Goal: Task Accomplishment & Management: Use online tool/utility

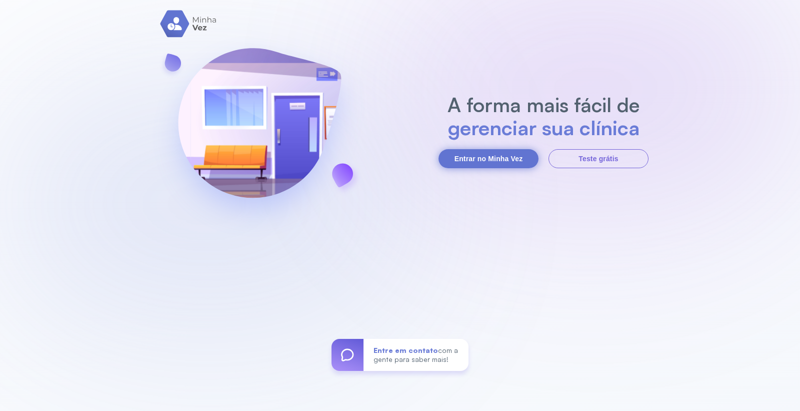
click at [494, 157] on button "Entrar no Minha Vez" at bounding box center [489, 158] width 100 height 19
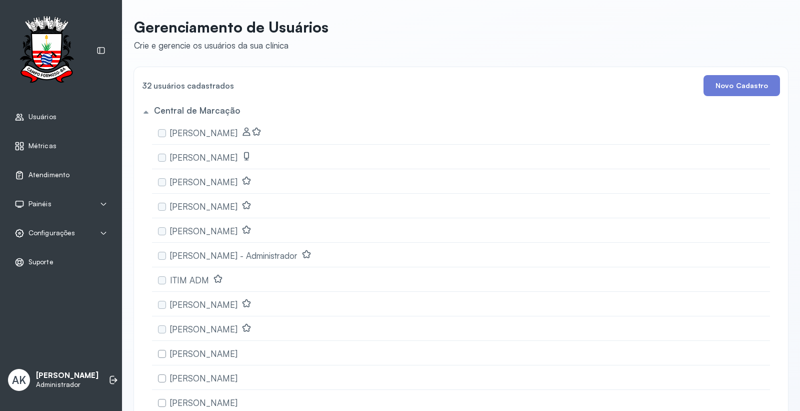
click at [33, 171] on span "Atendimento" at bounding box center [49, 175] width 41 height 9
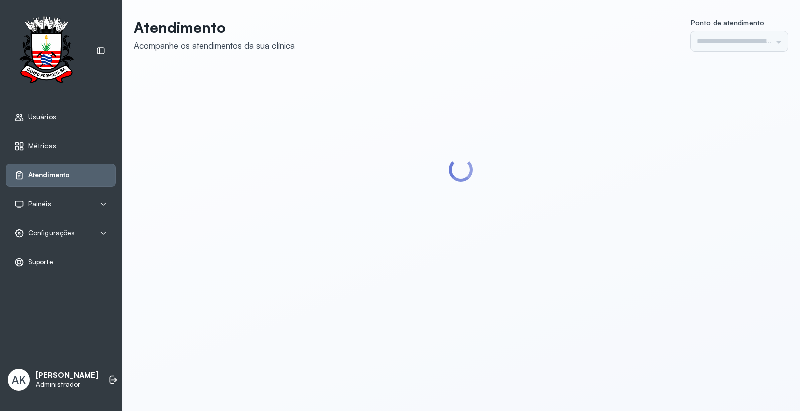
type input "*********"
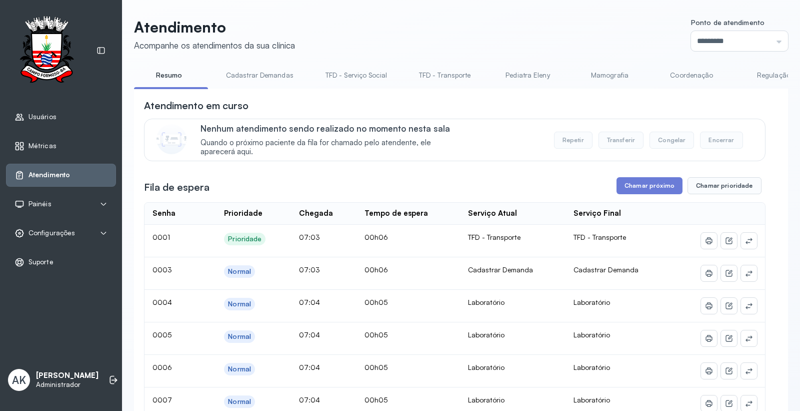
click at [237, 72] on link "Cadastrar Demandas" at bounding box center [260, 75] width 88 height 17
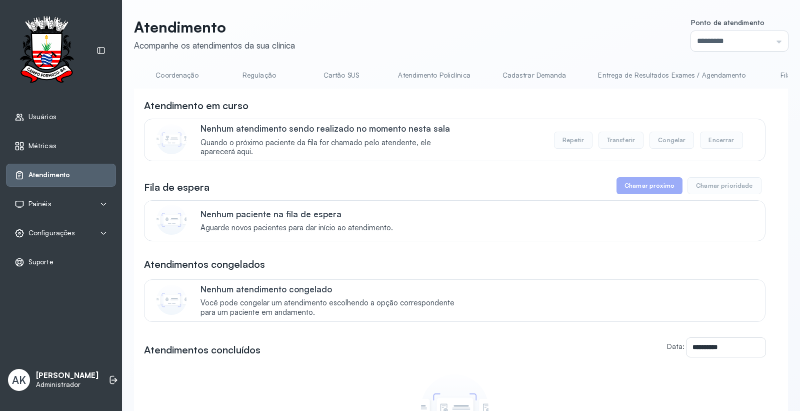
scroll to position [0, 588]
click at [441, 71] on link "Cadastrar Demanda" at bounding box center [463, 75] width 84 height 17
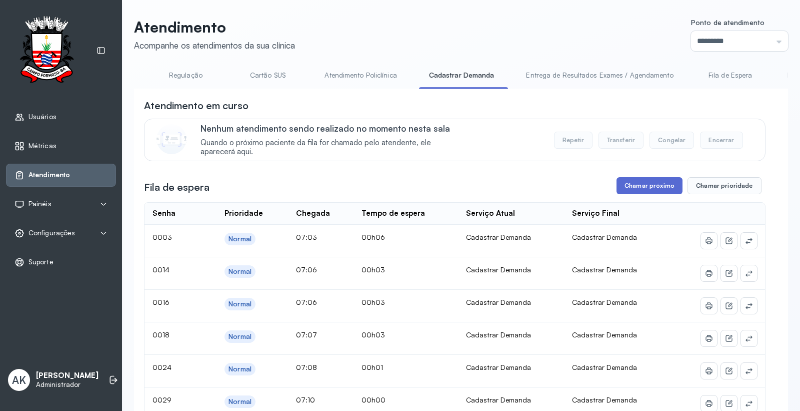
click at [633, 188] on button "Chamar próximo" at bounding box center [650, 185] width 66 height 17
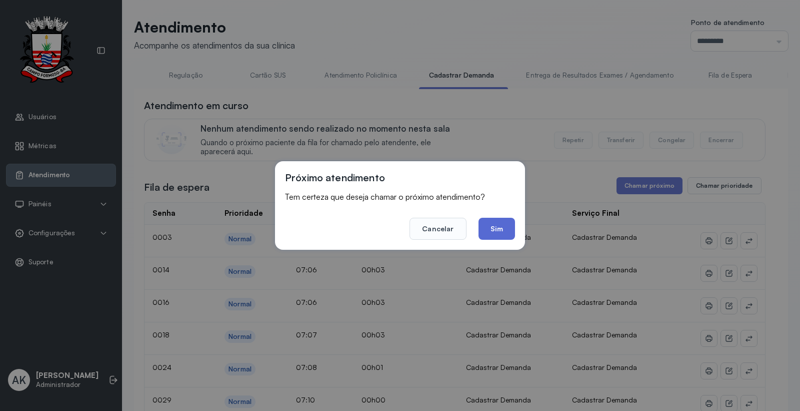
click at [494, 230] on button "Sim" at bounding box center [497, 229] width 37 height 22
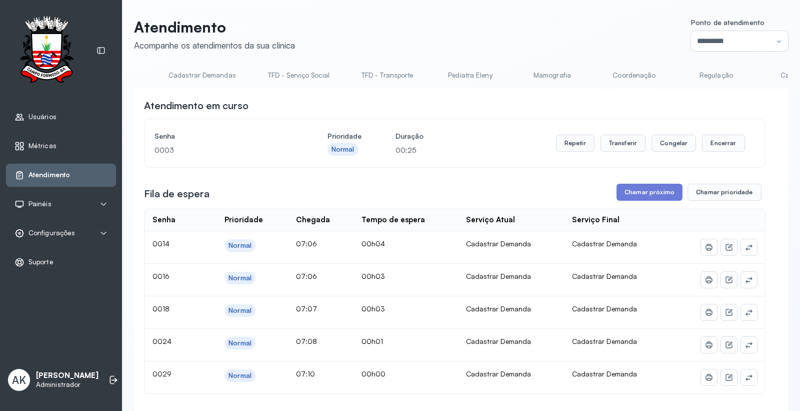
scroll to position [0, 0]
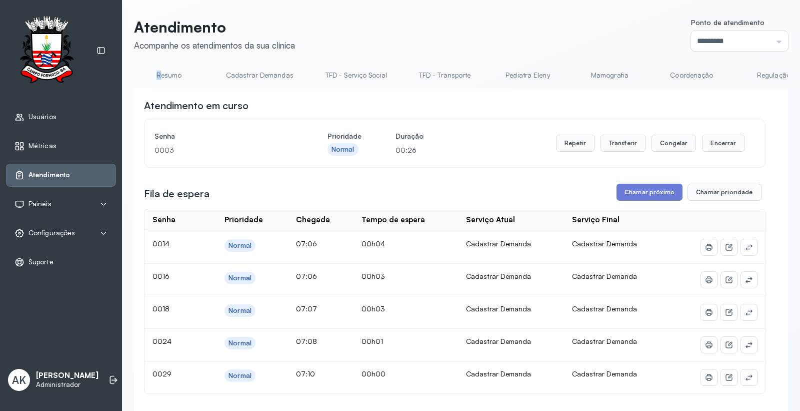
click at [159, 82] on li "Resumo" at bounding box center [171, 78] width 74 height 23
click at [171, 73] on link "Resumo" at bounding box center [169, 75] width 70 height 17
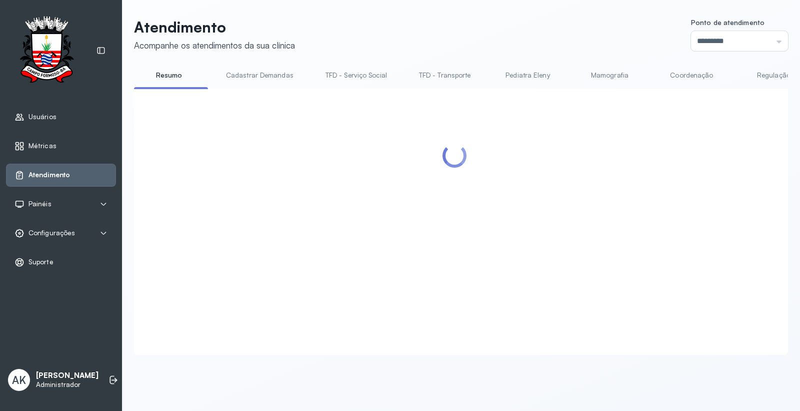
click at [467, 51] on div "Atendimento Acompanhe os atendimentos da sua clínica Ponto de atendimento *****…" at bounding box center [461, 186] width 654 height 337
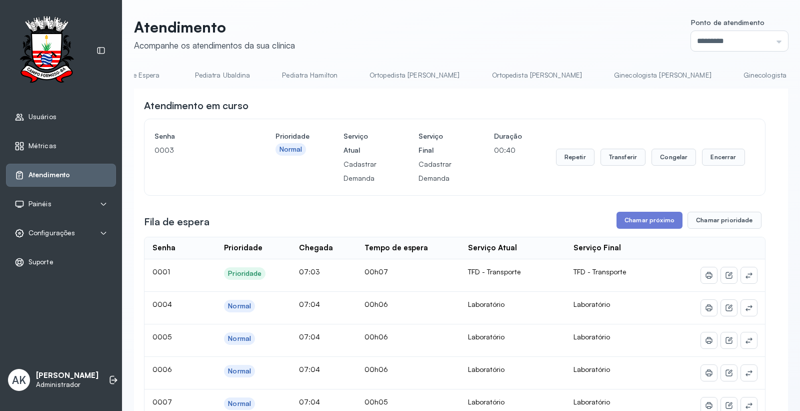
scroll to position [0, 1759]
click at [707, 77] on link "Laboratório" at bounding box center [742, 75] width 70 height 17
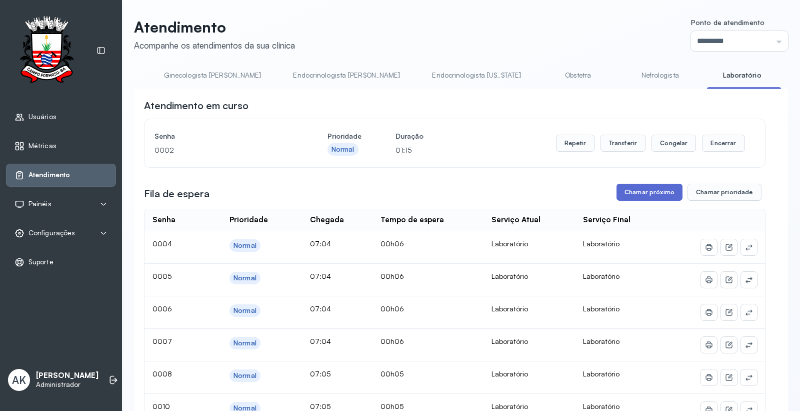
click at [641, 197] on button "Chamar próximo" at bounding box center [650, 192] width 66 height 17
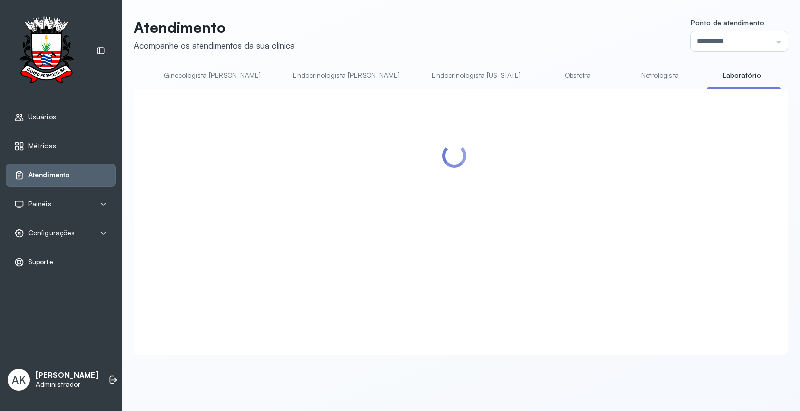
click at [499, 227] on div at bounding box center [455, 210] width 622 height 222
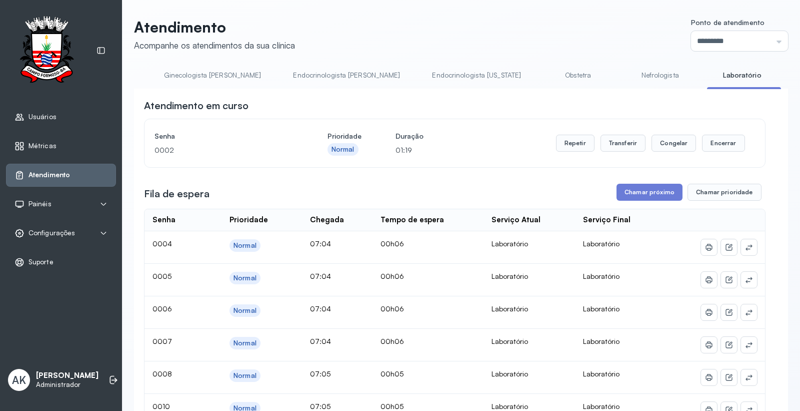
click at [611, 193] on div "Fila de espera Chamar próximo Chamar prioridade" at bounding box center [455, 192] width 622 height 17
click at [626, 193] on button "Chamar próximo" at bounding box center [650, 192] width 66 height 17
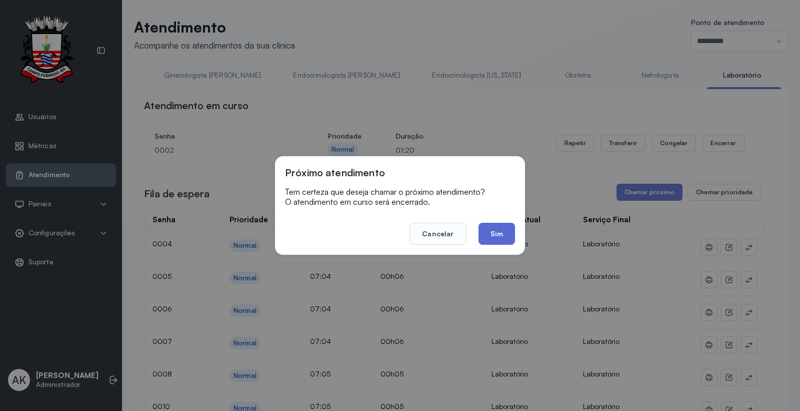
click at [498, 228] on button "Sim" at bounding box center [497, 234] width 37 height 22
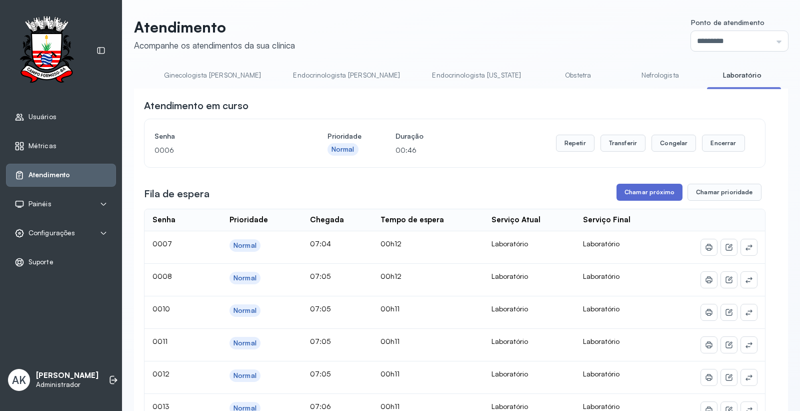
click at [622, 193] on button "Chamar próximo" at bounding box center [650, 192] width 66 height 17
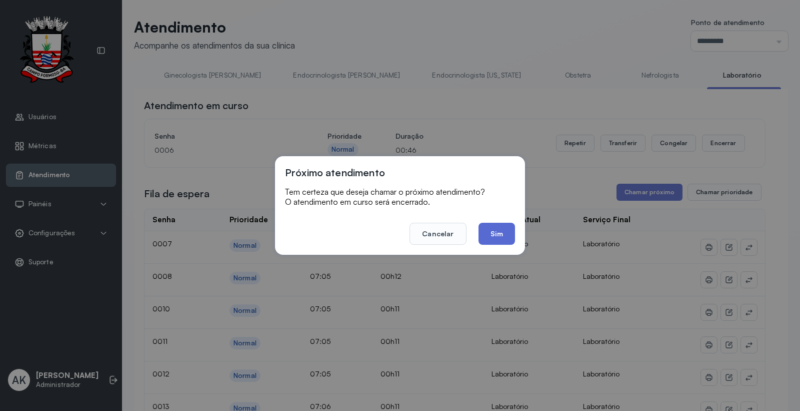
click at [492, 238] on button "Sim" at bounding box center [497, 234] width 37 height 22
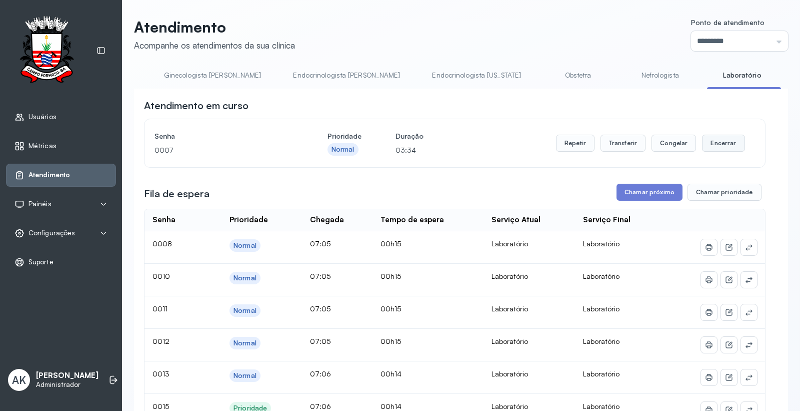
click at [723, 147] on button "Encerrar" at bounding box center [723, 143] width 43 height 17
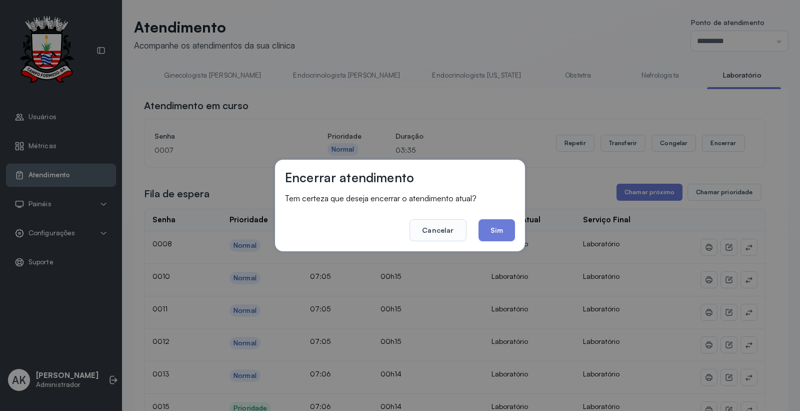
click at [511, 234] on button "Sim" at bounding box center [497, 230] width 37 height 22
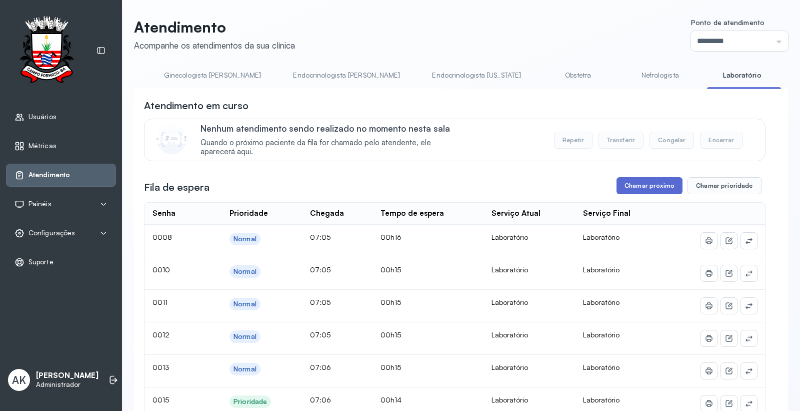
click at [654, 193] on button "Chamar próximo" at bounding box center [650, 185] width 66 height 17
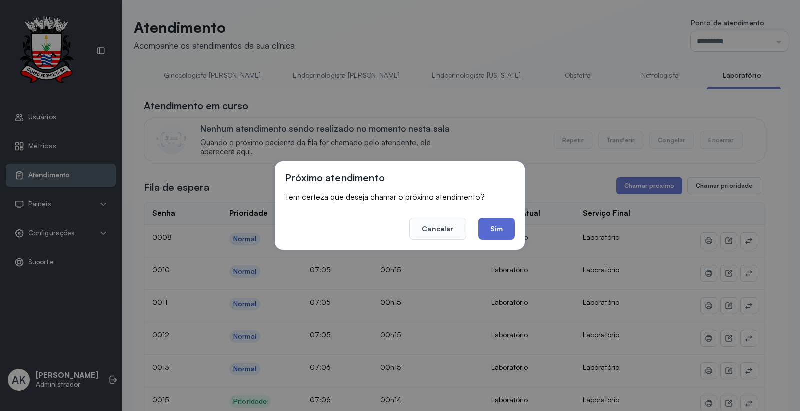
click at [493, 232] on button "Sim" at bounding box center [497, 229] width 37 height 22
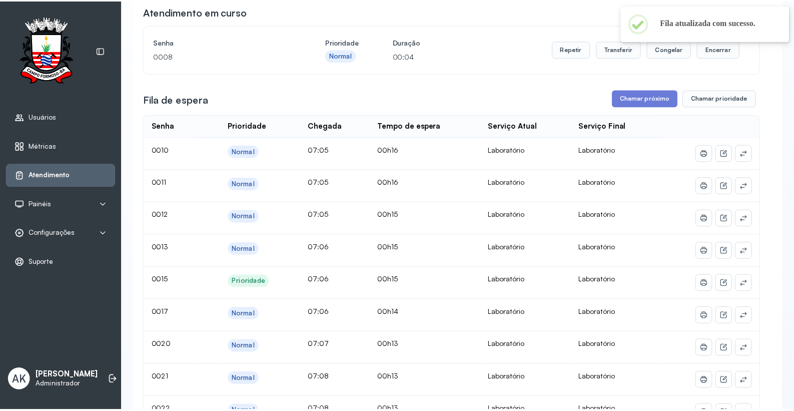
scroll to position [0, 0]
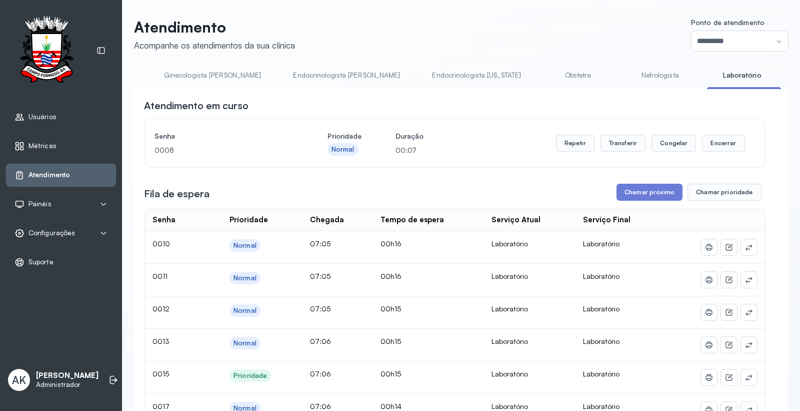
click at [77, 231] on div "Configurações" at bounding box center [61, 233] width 93 height 10
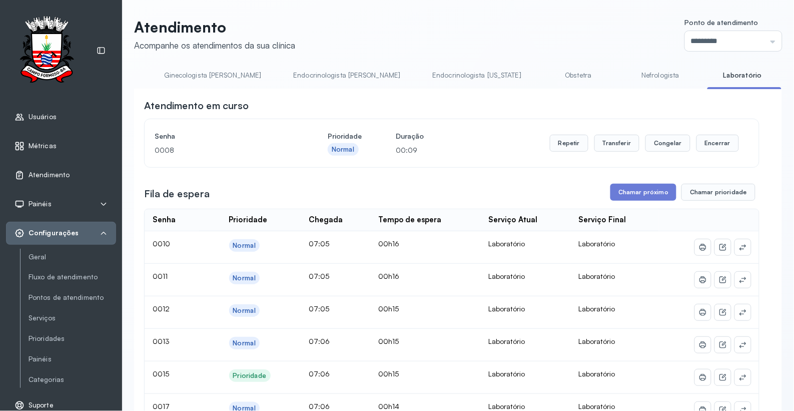
click at [51, 327] on div "Geral Fluxo de atendimento Pontos de atendimento Serviços Prioridades Painéis C…" at bounding box center [68, 318] width 96 height 139
click at [44, 318] on link "Serviços" at bounding box center [73, 318] width 88 height 9
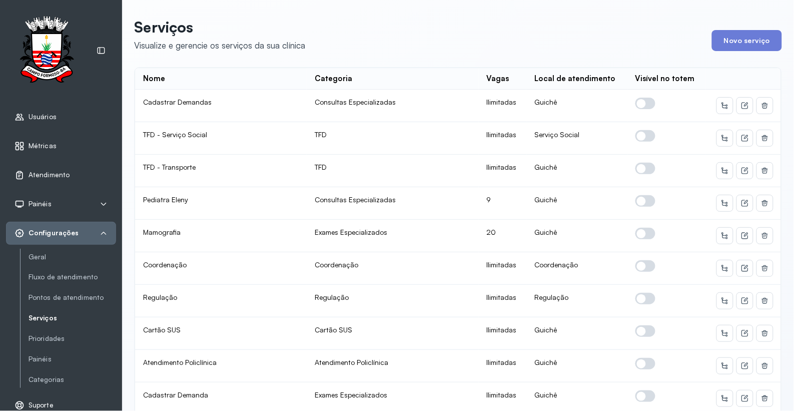
click at [60, 184] on div "Atendimento" at bounding box center [61, 175] width 110 height 23
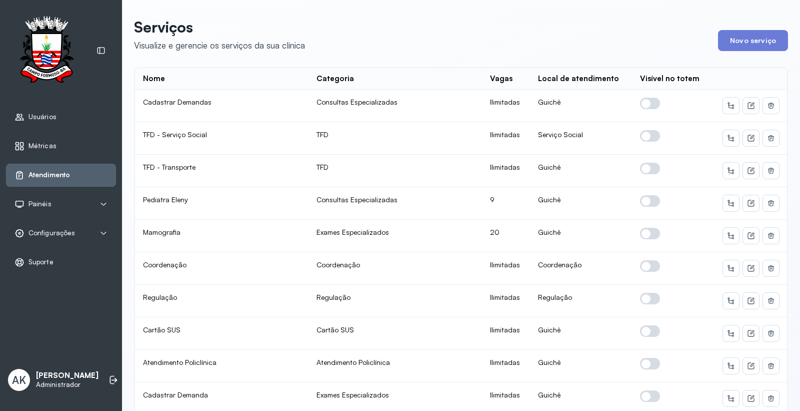
click at [66, 181] on div "Atendimento" at bounding box center [61, 175] width 110 height 23
click at [23, 172] on icon at bounding box center [20, 175] width 10 height 10
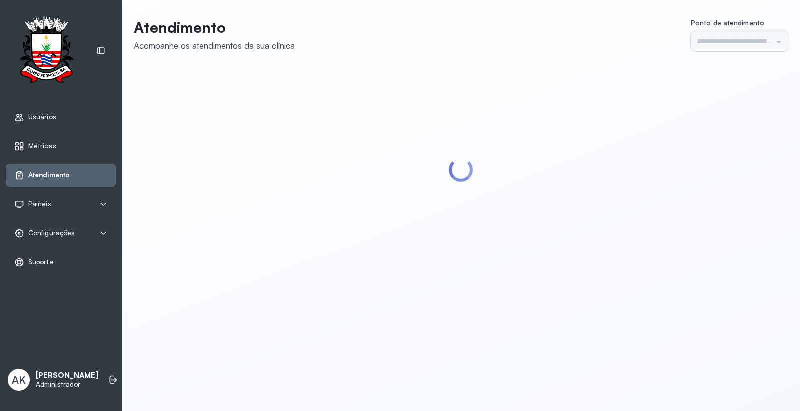
type input "*********"
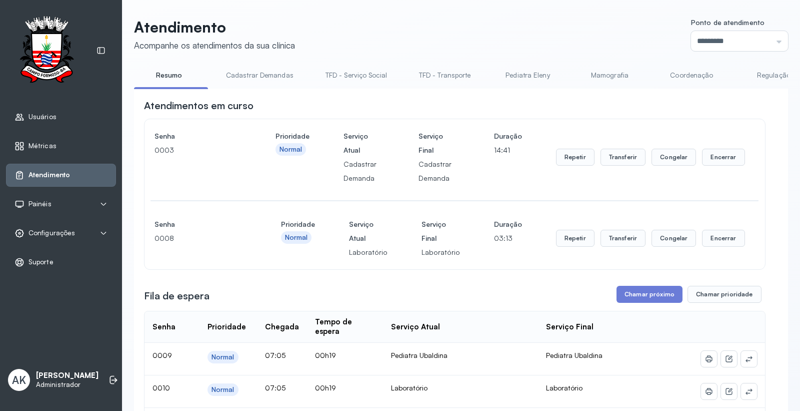
scroll to position [56, 0]
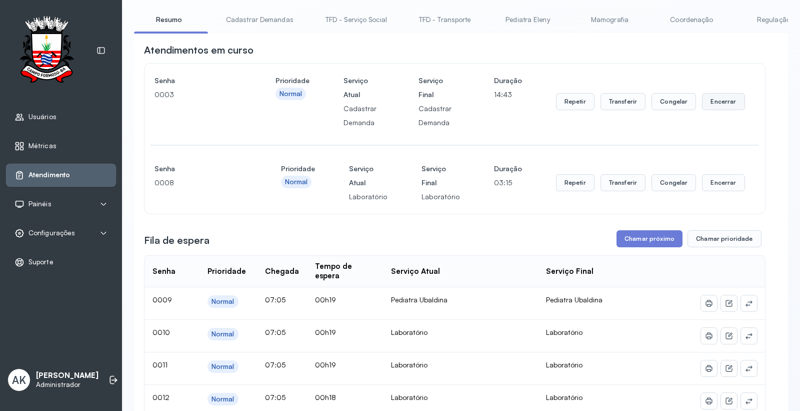
click at [721, 98] on button "Encerrar" at bounding box center [723, 101] width 43 height 17
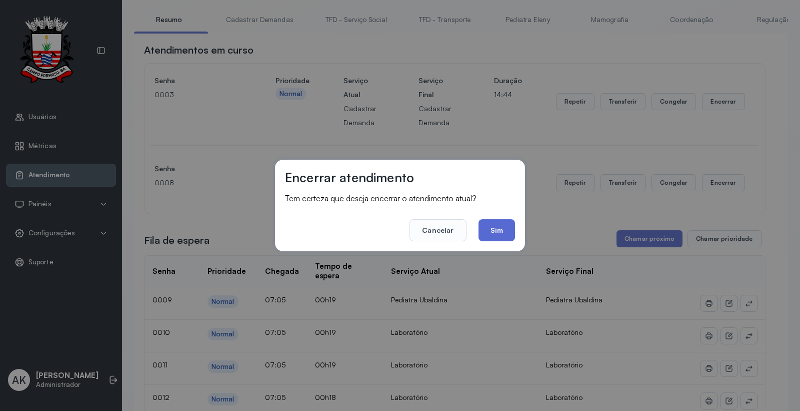
click at [500, 235] on button "Sim" at bounding box center [497, 230] width 37 height 22
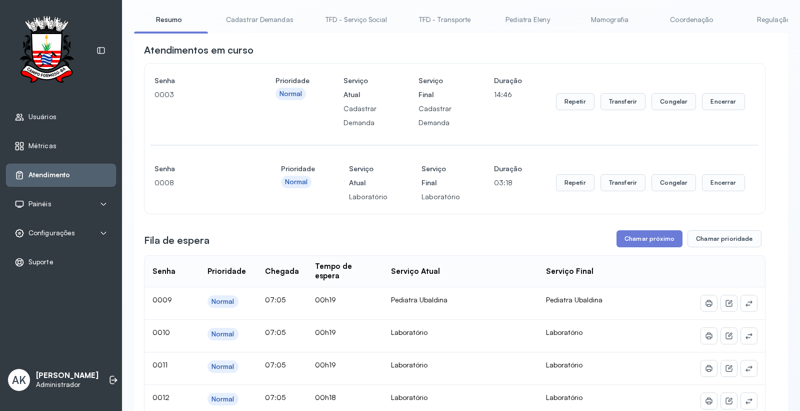
scroll to position [0, 0]
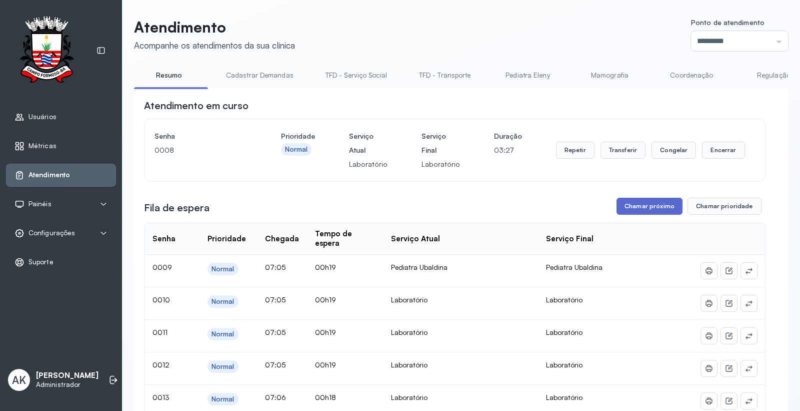
click at [645, 204] on button "Chamar próximo" at bounding box center [650, 206] width 66 height 17
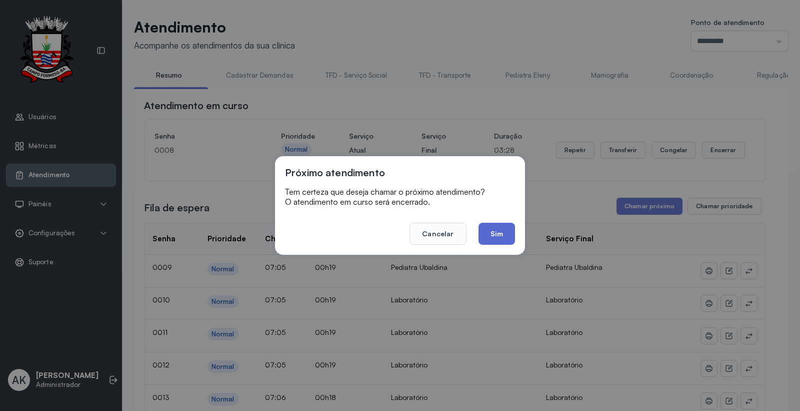
click at [481, 233] on button "Sim" at bounding box center [497, 234] width 37 height 22
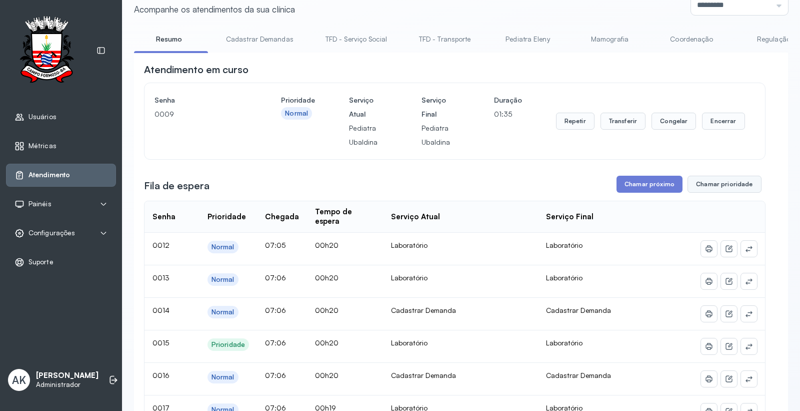
scroll to position [56, 0]
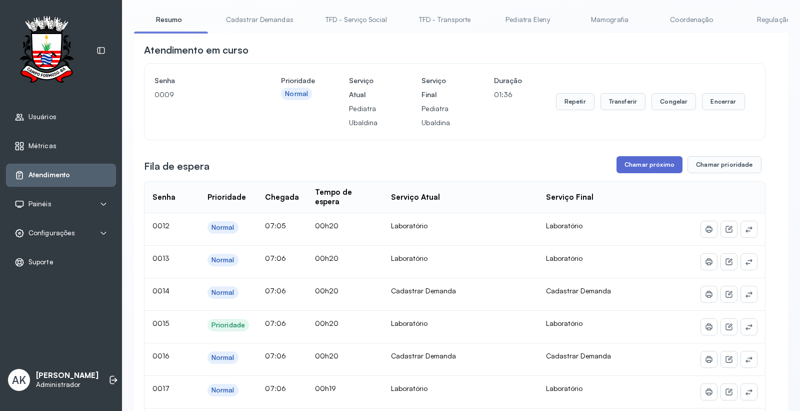
click at [631, 168] on button "Chamar próximo" at bounding box center [650, 164] width 66 height 17
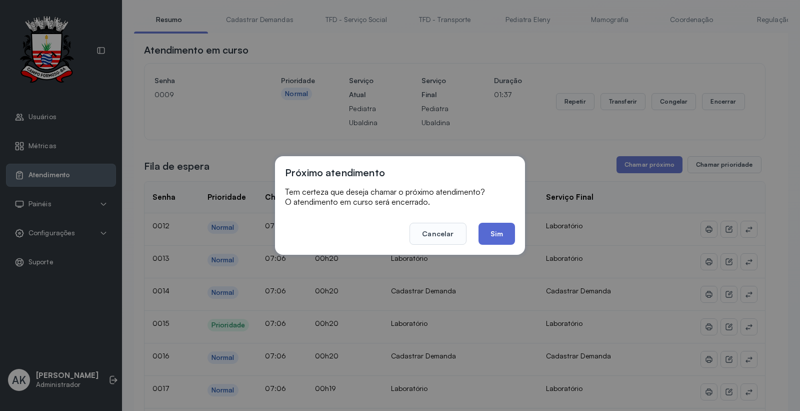
click at [493, 242] on button "Sim" at bounding box center [497, 234] width 37 height 22
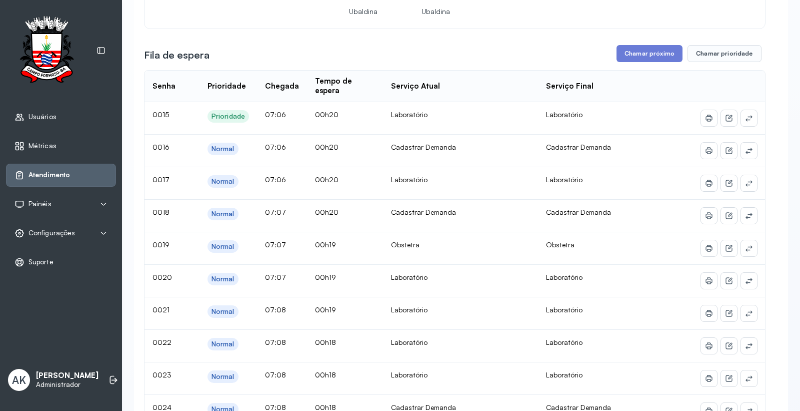
scroll to position [0, 0]
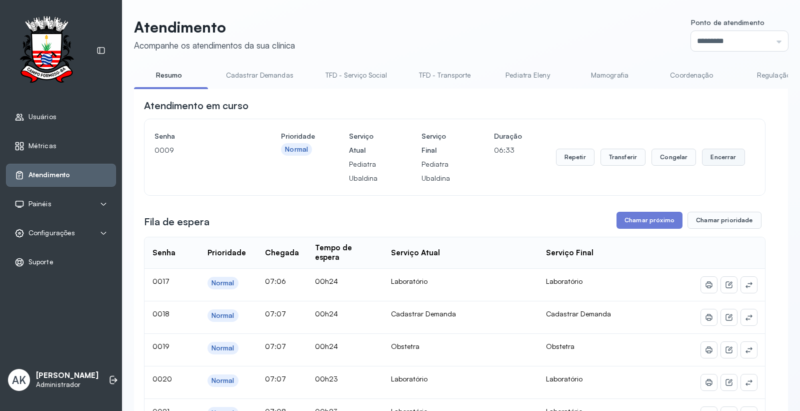
click at [707, 163] on button "Encerrar" at bounding box center [723, 157] width 43 height 17
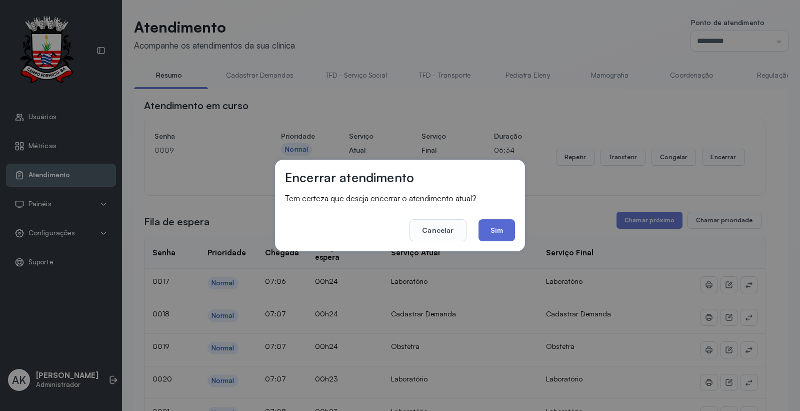
click at [488, 222] on button "Sim" at bounding box center [497, 230] width 37 height 22
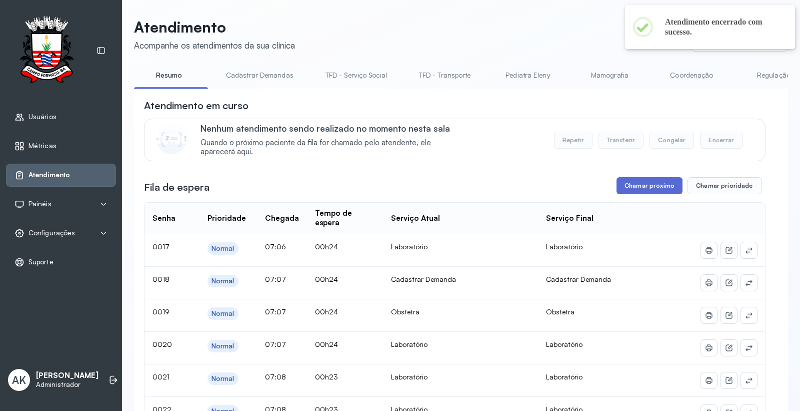
click at [636, 182] on button "Chamar próximo" at bounding box center [650, 185] width 66 height 17
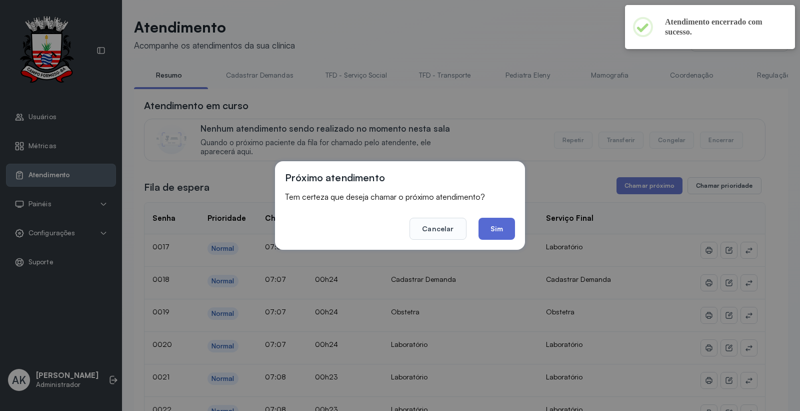
click at [495, 229] on button "Sim" at bounding box center [497, 229] width 37 height 22
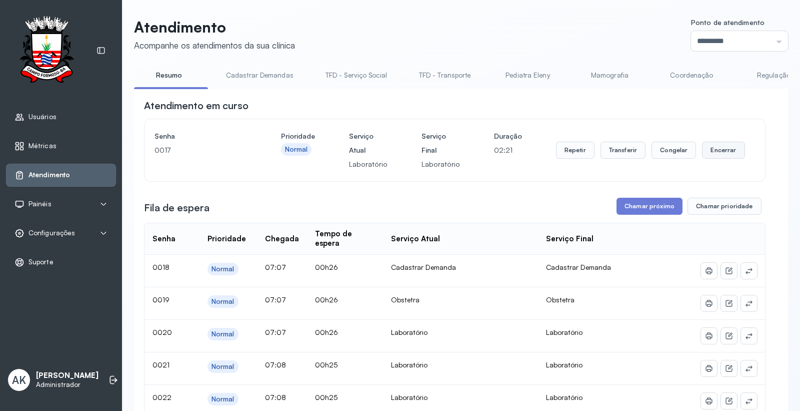
click at [721, 149] on button "Encerrar" at bounding box center [723, 150] width 43 height 17
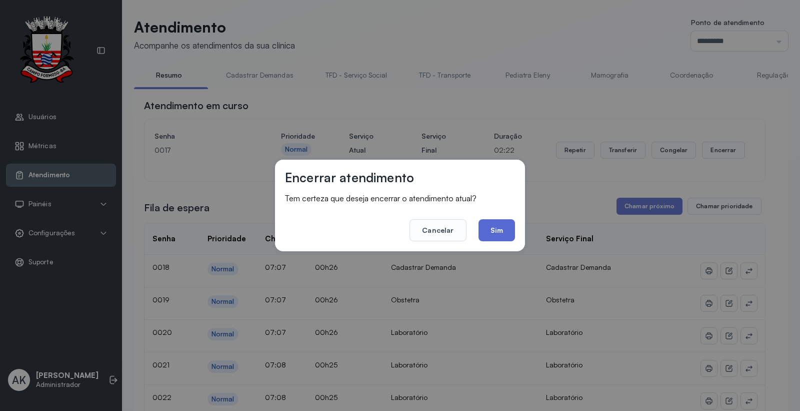
click at [507, 233] on button "Sim" at bounding box center [497, 230] width 37 height 22
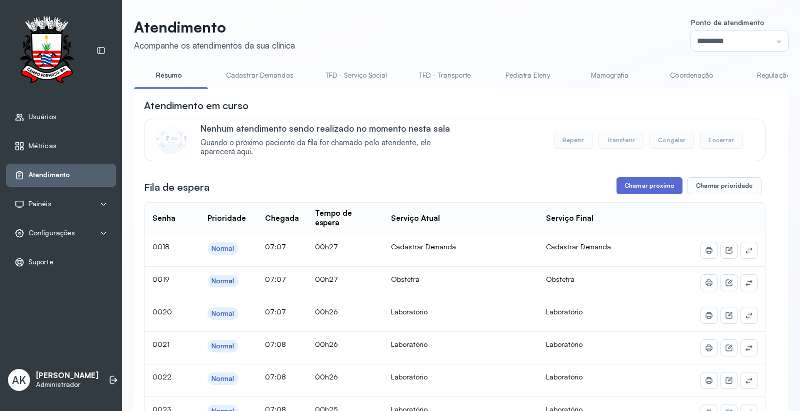
click at [632, 188] on button "Chamar próximo" at bounding box center [650, 185] width 66 height 17
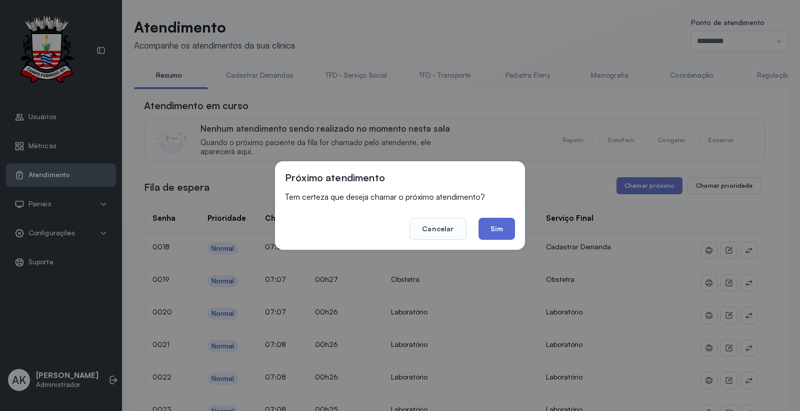
click at [492, 237] on button "Sim" at bounding box center [497, 229] width 37 height 22
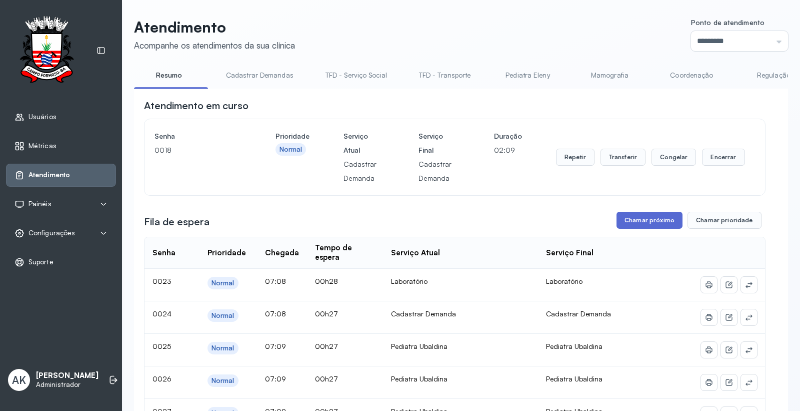
click at [646, 220] on button "Chamar próximo" at bounding box center [650, 220] width 66 height 17
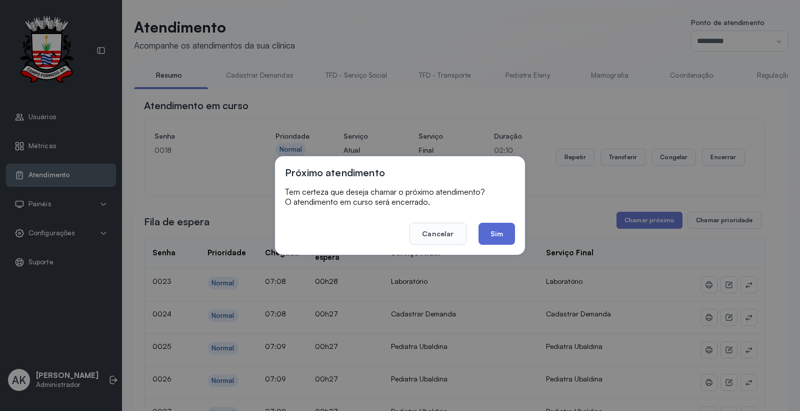
click at [507, 241] on button "Sim" at bounding box center [497, 234] width 37 height 22
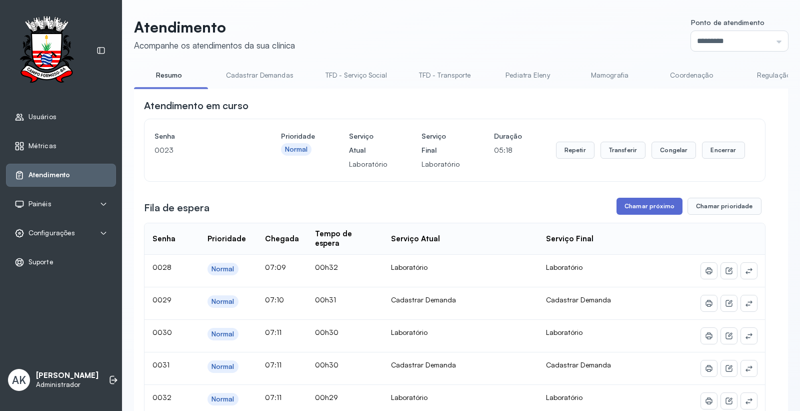
click at [629, 212] on button "Chamar próximo" at bounding box center [650, 206] width 66 height 17
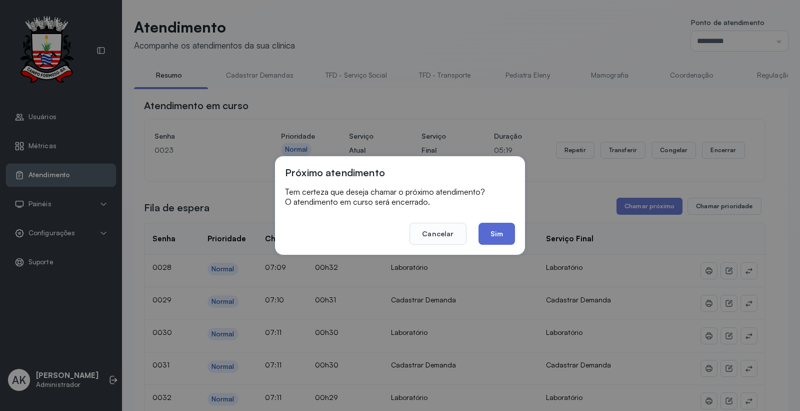
click at [500, 238] on button "Sim" at bounding box center [497, 234] width 37 height 22
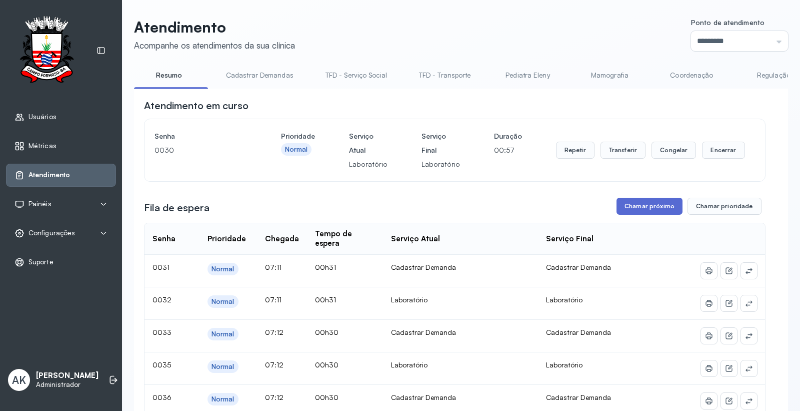
click at [638, 203] on button "Chamar próximo" at bounding box center [650, 206] width 66 height 17
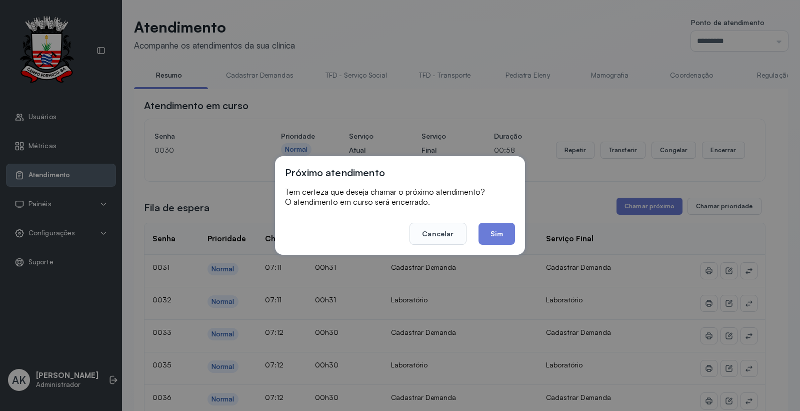
click at [473, 238] on footer "Cancelar Sim" at bounding box center [400, 227] width 230 height 36
click at [494, 233] on button "Sim" at bounding box center [497, 234] width 37 height 22
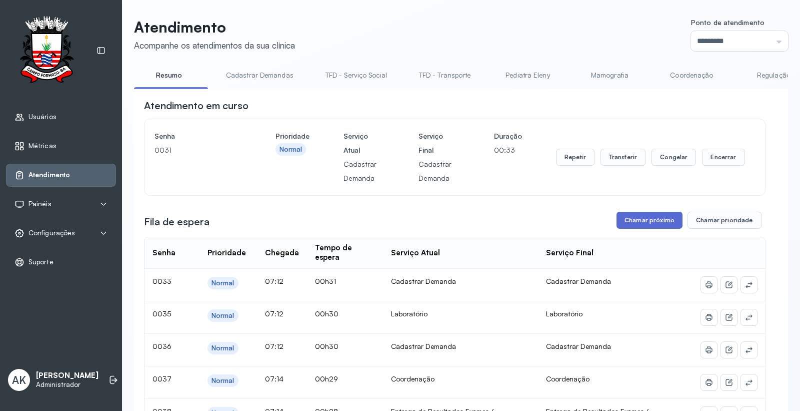
click at [623, 229] on button "Chamar próximo" at bounding box center [650, 220] width 66 height 17
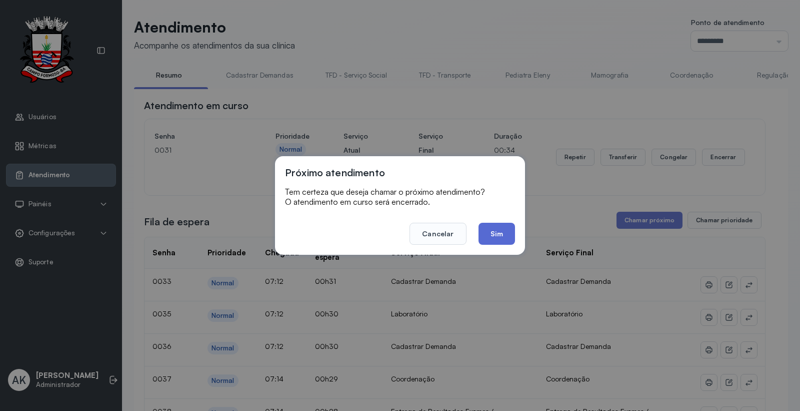
click at [497, 240] on button "Sim" at bounding box center [497, 234] width 37 height 22
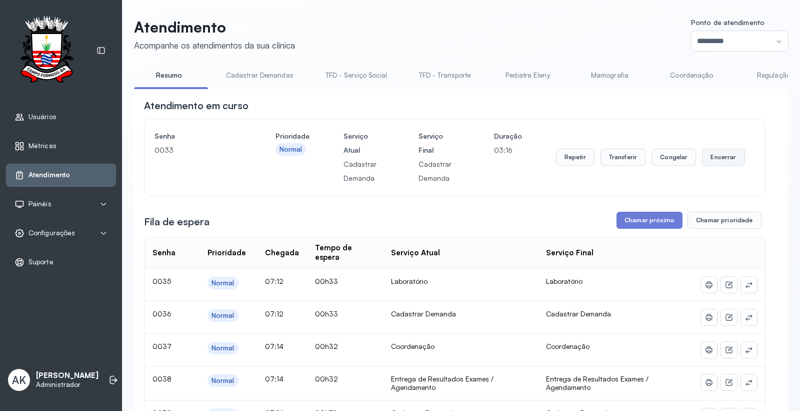
click at [718, 156] on button "Encerrar" at bounding box center [723, 157] width 43 height 17
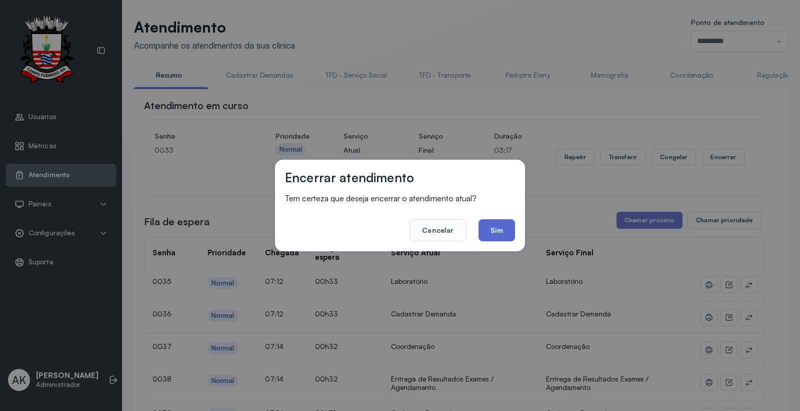
click at [484, 234] on button "Sim" at bounding box center [497, 230] width 37 height 22
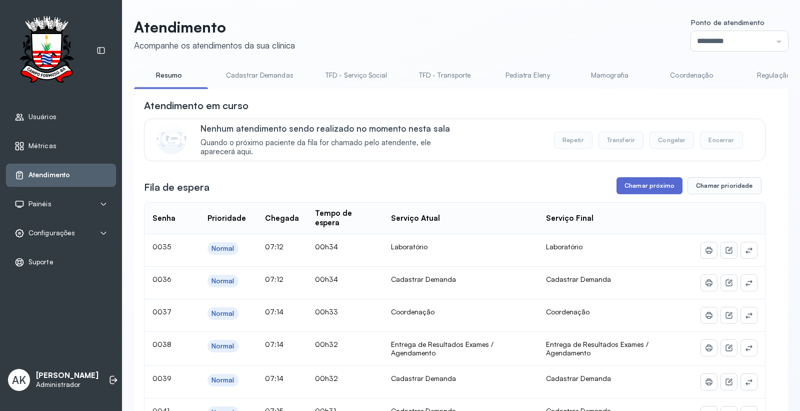
click at [652, 189] on button "Chamar próximo" at bounding box center [650, 185] width 66 height 17
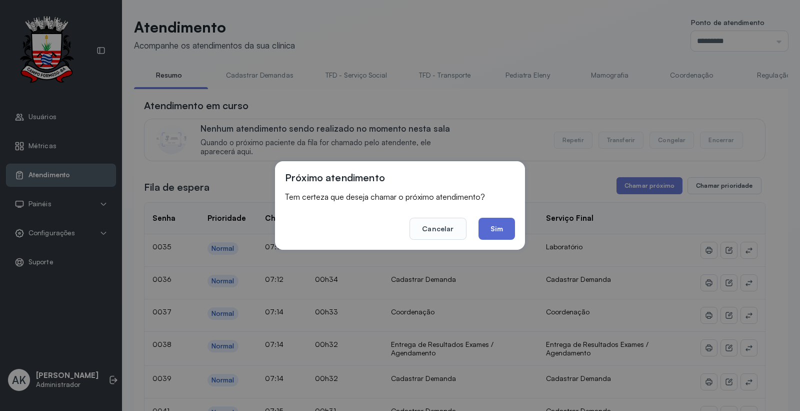
click at [501, 229] on button "Sim" at bounding box center [497, 229] width 37 height 22
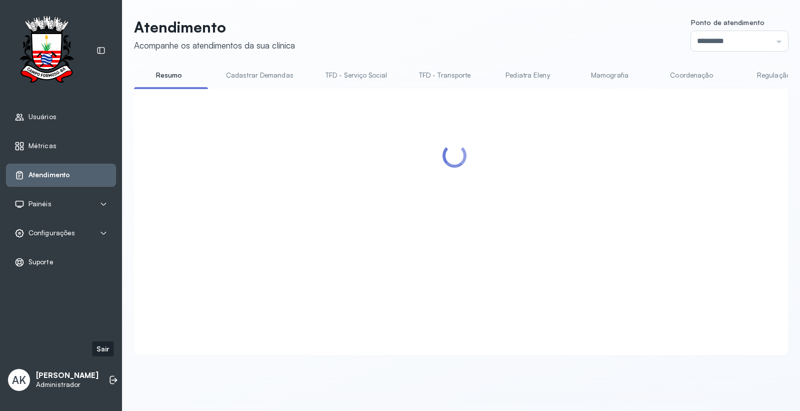
click at [90, 373] on div "AK Ana Karolainy Santos Serafim Administrador" at bounding box center [61, 380] width 110 height 30
click at [109, 375] on icon at bounding box center [114, 380] width 10 height 10
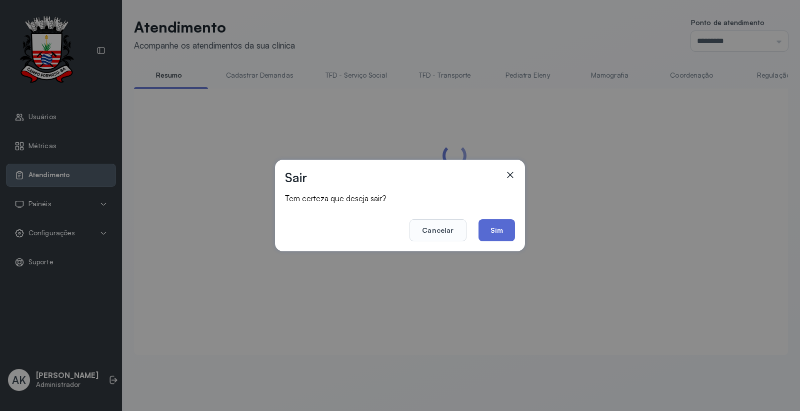
click at [487, 234] on button "Sim" at bounding box center [497, 230] width 37 height 22
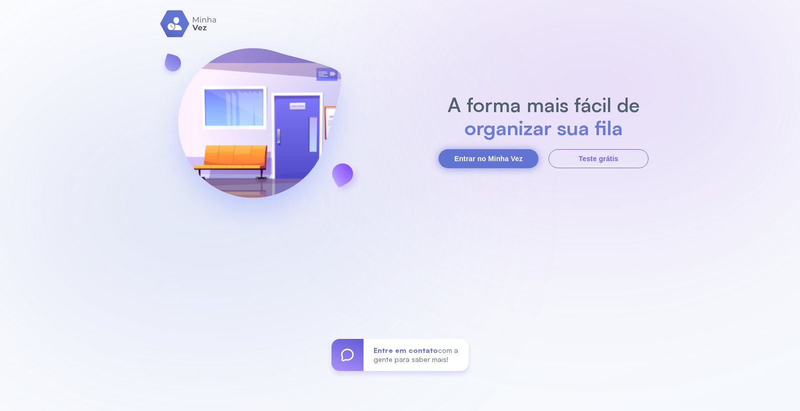
click at [474, 167] on button "Entrar no Minha Vez" at bounding box center [489, 158] width 100 height 19
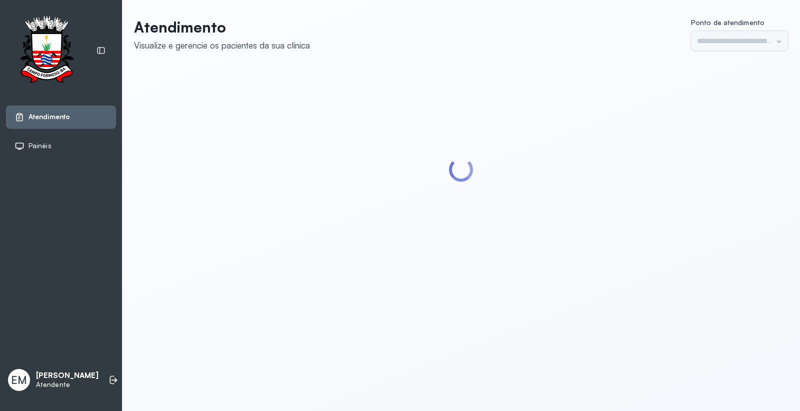
type input "*********"
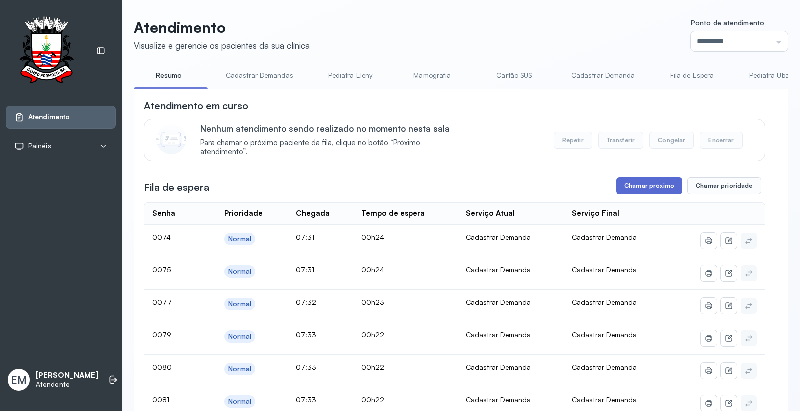
click at [652, 187] on button "Chamar próximo" at bounding box center [650, 185] width 66 height 17
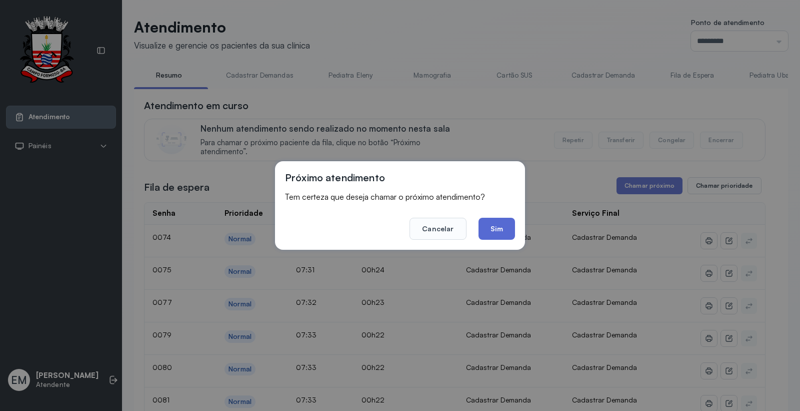
click at [497, 232] on button "Sim" at bounding box center [497, 229] width 37 height 22
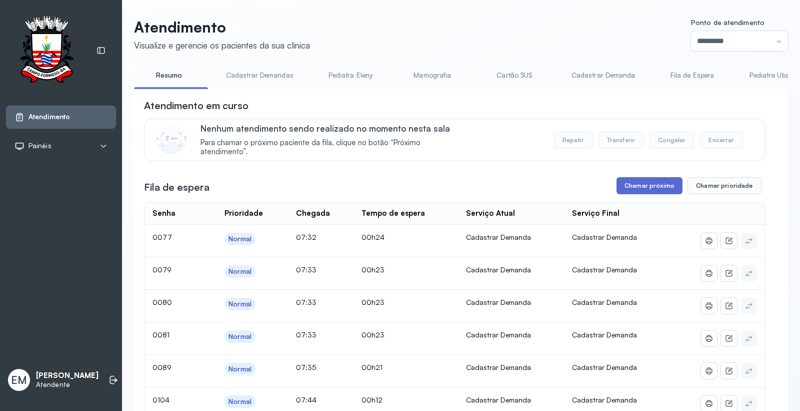
click at [636, 188] on button "Chamar próximo" at bounding box center [650, 185] width 66 height 17
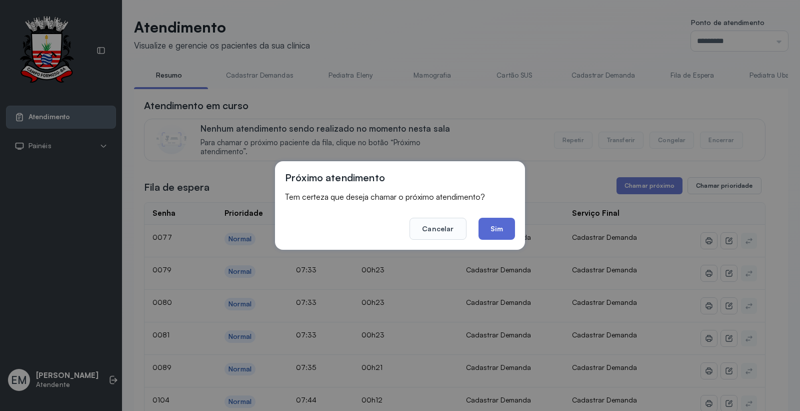
click at [500, 234] on button "Sim" at bounding box center [497, 229] width 37 height 22
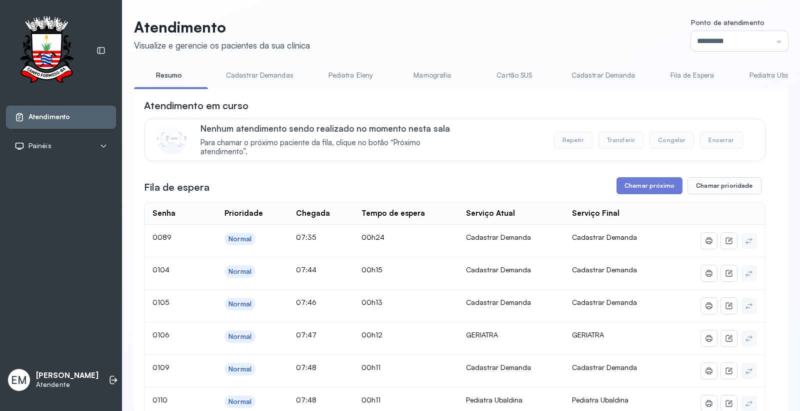
click at [516, 72] on link "Cartão SUS" at bounding box center [515, 75] width 70 height 17
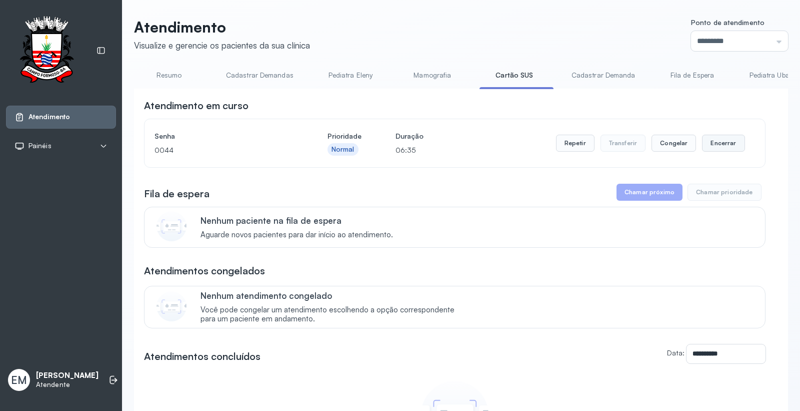
click at [722, 144] on button "Encerrar" at bounding box center [723, 143] width 43 height 17
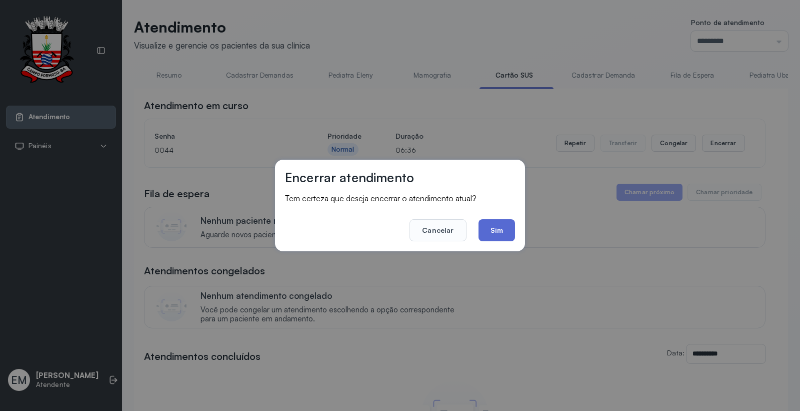
click at [498, 229] on button "Sim" at bounding box center [497, 230] width 37 height 22
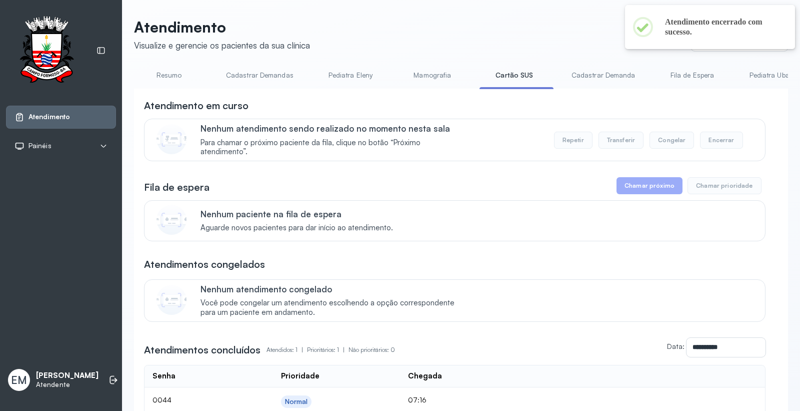
click at [185, 81] on link "Resumo" at bounding box center [169, 75] width 70 height 17
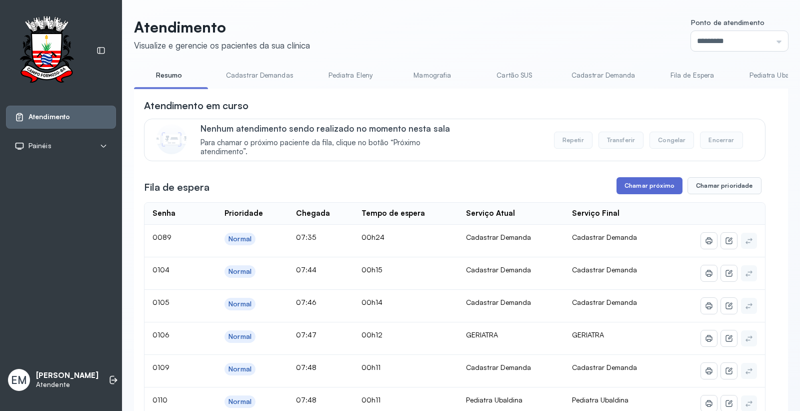
click at [642, 187] on button "Chamar próximo" at bounding box center [650, 185] width 66 height 17
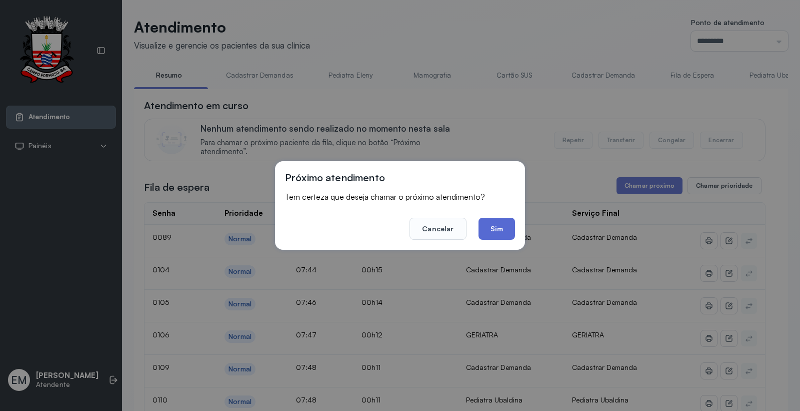
click at [503, 231] on button "Sim" at bounding box center [497, 229] width 37 height 22
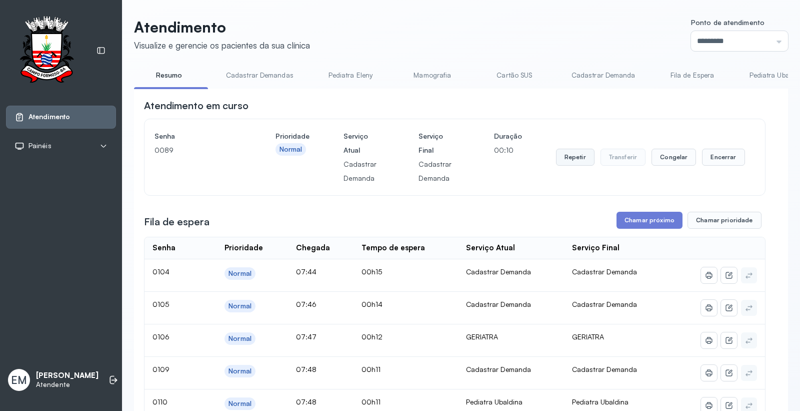
click at [572, 155] on button "Repetir" at bounding box center [575, 157] width 39 height 17
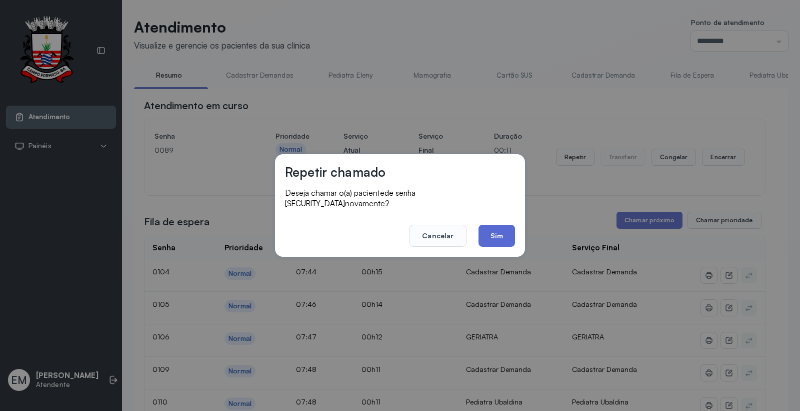
click at [492, 226] on button "Sim" at bounding box center [497, 236] width 37 height 22
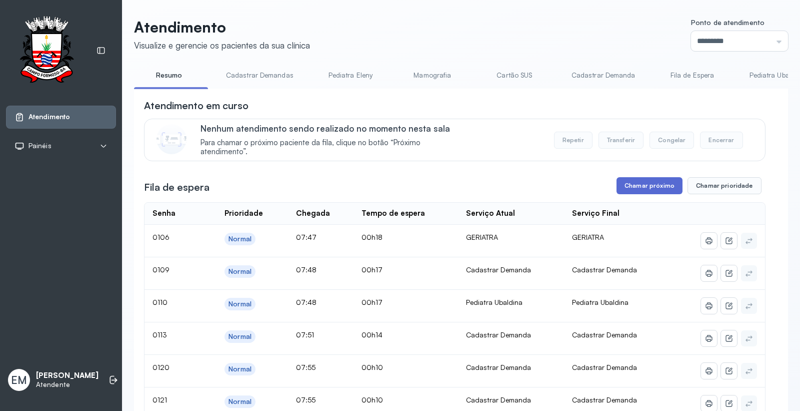
click at [651, 184] on button "Chamar próximo" at bounding box center [650, 185] width 66 height 17
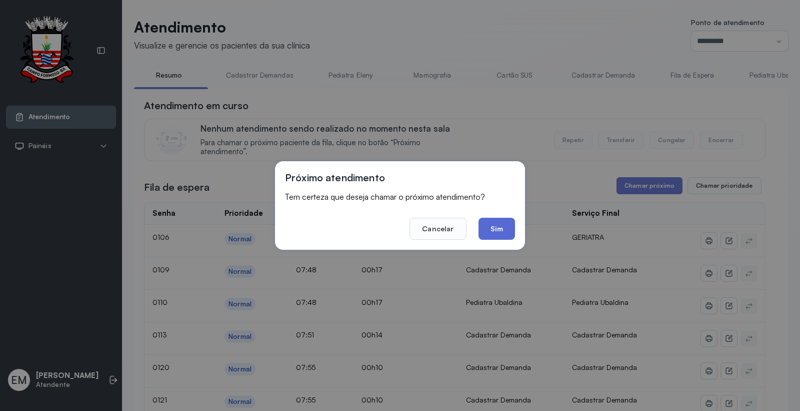
click at [506, 232] on button "Sim" at bounding box center [497, 229] width 37 height 22
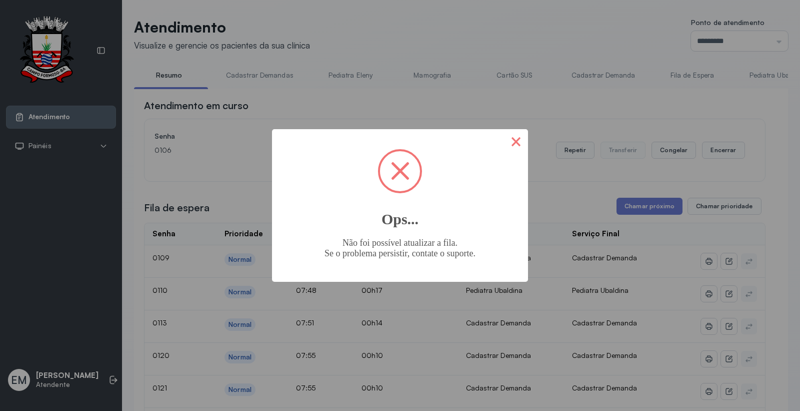
click at [512, 148] on button "×" at bounding box center [516, 141] width 24 height 24
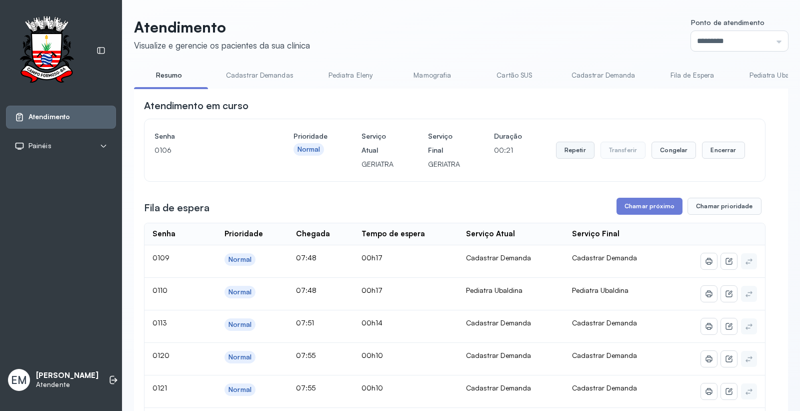
click at [562, 158] on button "Repetir" at bounding box center [575, 150] width 39 height 17
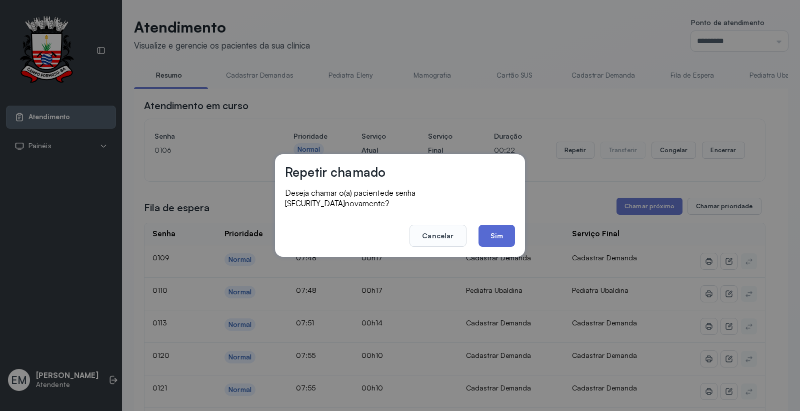
click at [503, 234] on button "Sim" at bounding box center [497, 236] width 37 height 22
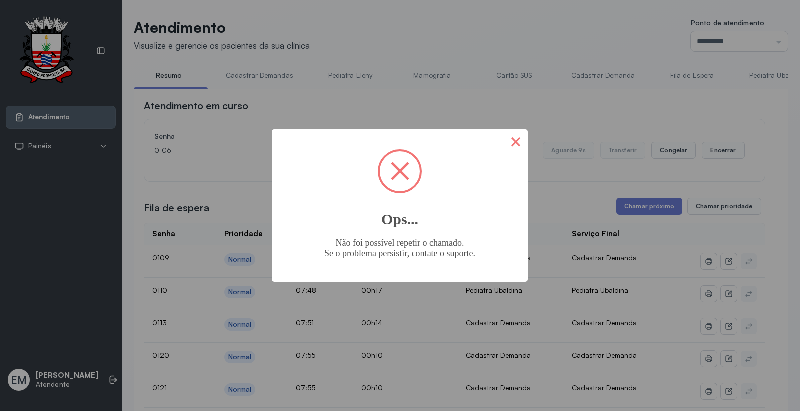
click at [508, 146] on button "×" at bounding box center [516, 141] width 24 height 24
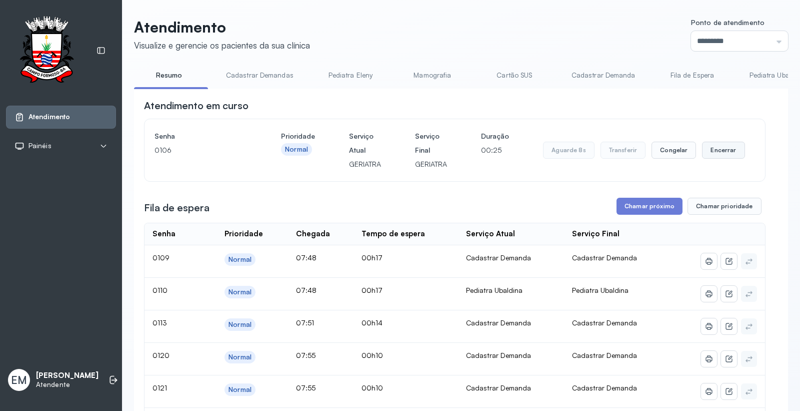
click at [719, 151] on button "Encerrar" at bounding box center [723, 150] width 43 height 17
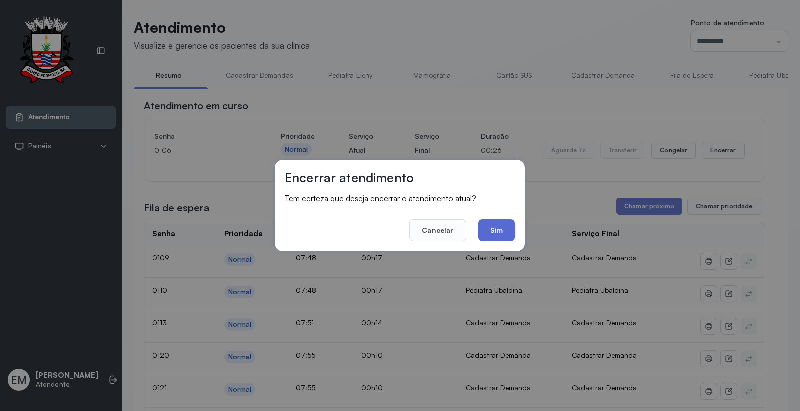
click at [493, 231] on button "Sim" at bounding box center [497, 230] width 37 height 22
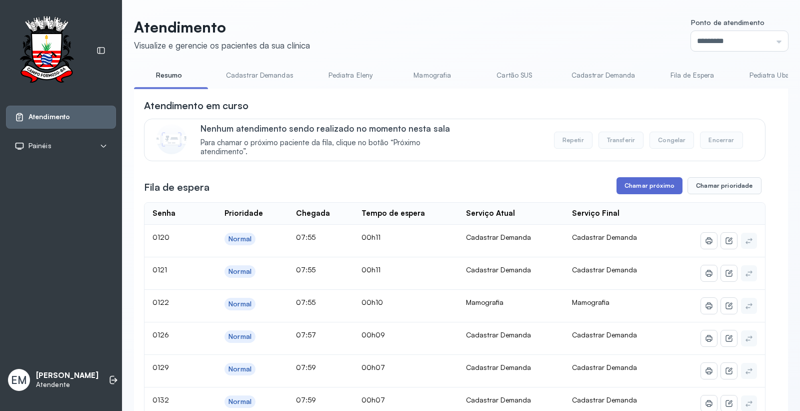
click at [631, 187] on button "Chamar próximo" at bounding box center [650, 185] width 66 height 17
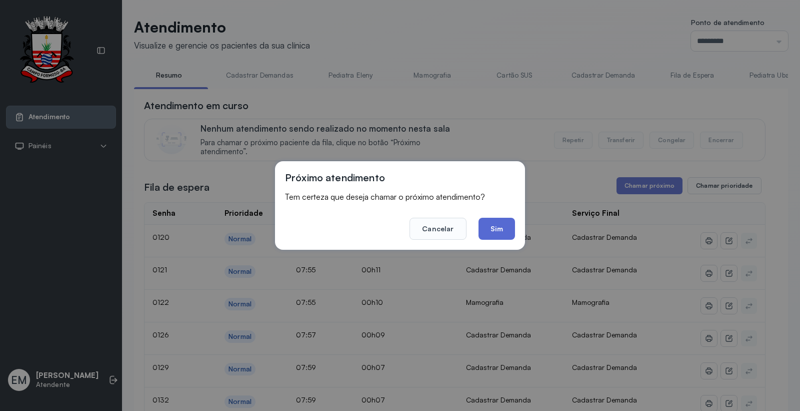
click at [504, 233] on button "Sim" at bounding box center [497, 229] width 37 height 22
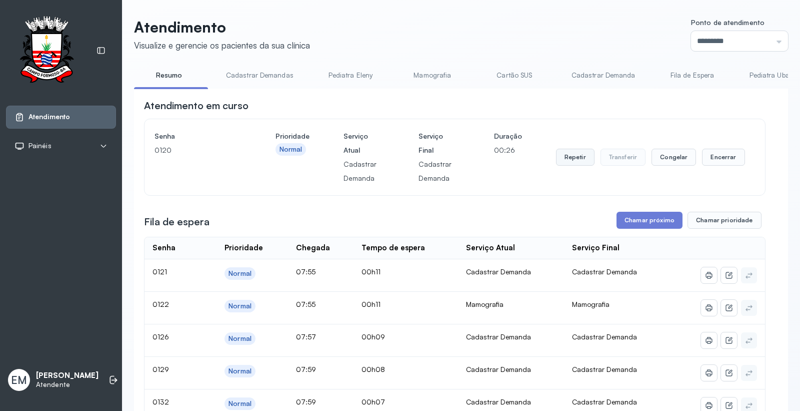
click at [572, 164] on button "Repetir" at bounding box center [575, 157] width 39 height 17
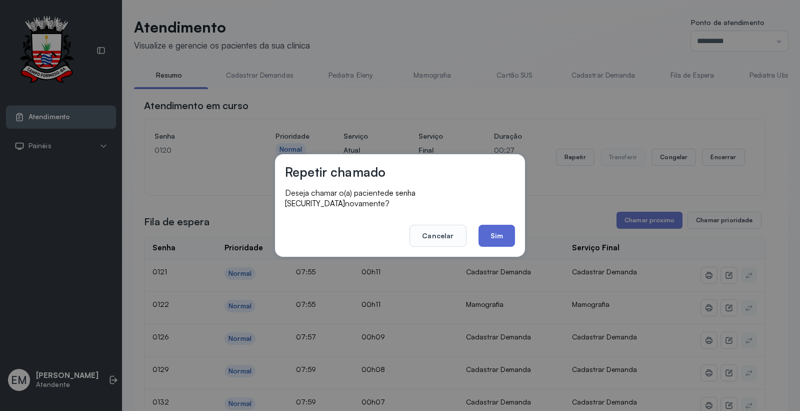
click at [493, 234] on button "Sim" at bounding box center [497, 236] width 37 height 22
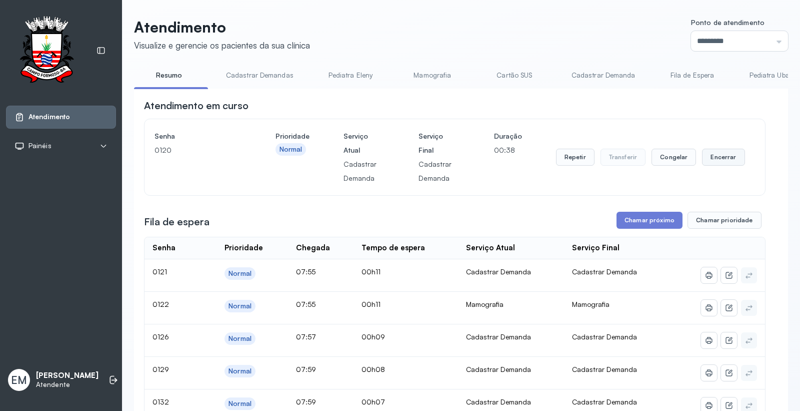
click at [713, 160] on button "Encerrar" at bounding box center [723, 157] width 43 height 17
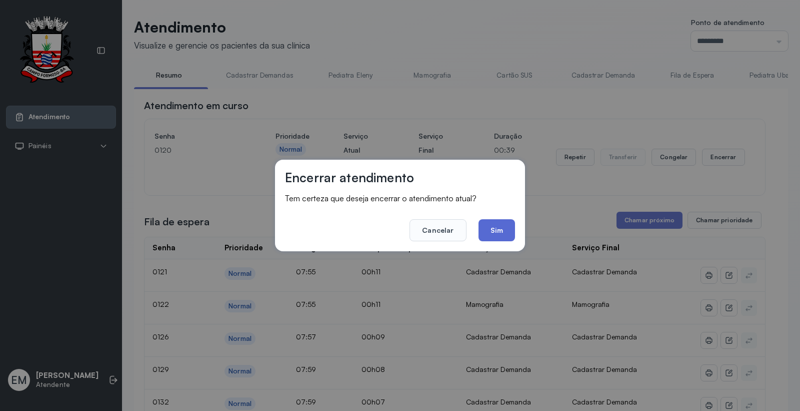
click at [513, 227] on button "Sim" at bounding box center [497, 230] width 37 height 22
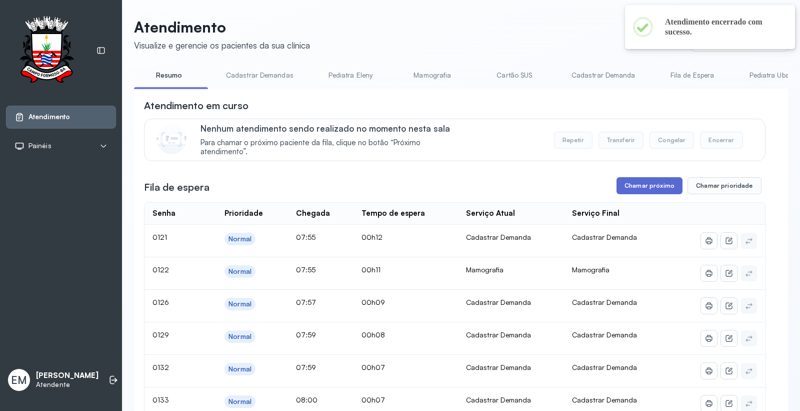
click at [638, 186] on button "Chamar próximo" at bounding box center [650, 185] width 66 height 17
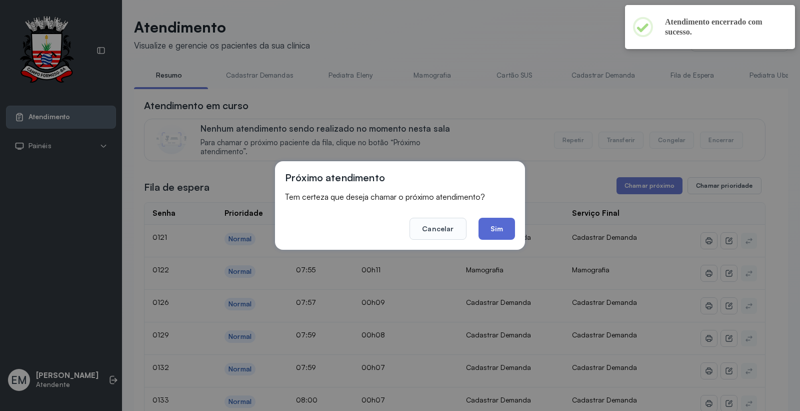
click at [508, 232] on button "Sim" at bounding box center [497, 229] width 37 height 22
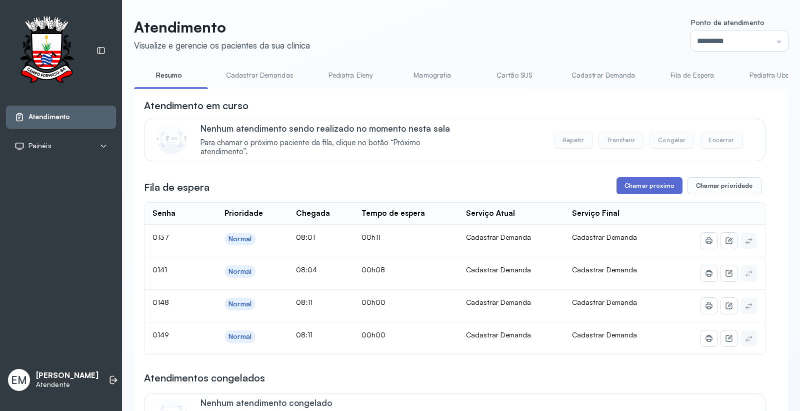
click at [638, 194] on button "Chamar próximo" at bounding box center [650, 185] width 66 height 17
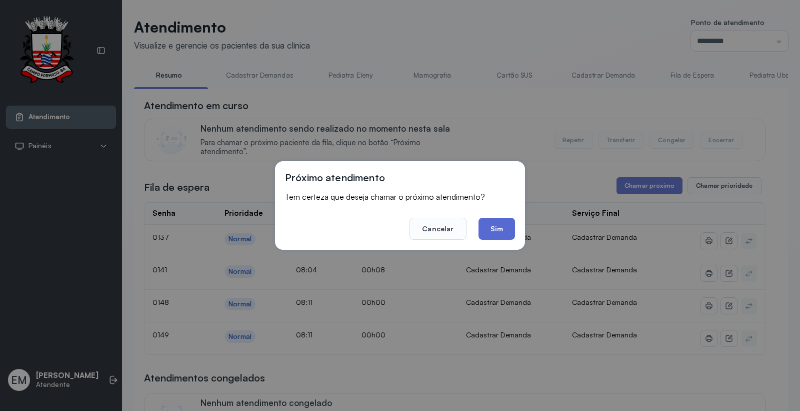
click at [498, 231] on button "Sim" at bounding box center [497, 229] width 37 height 22
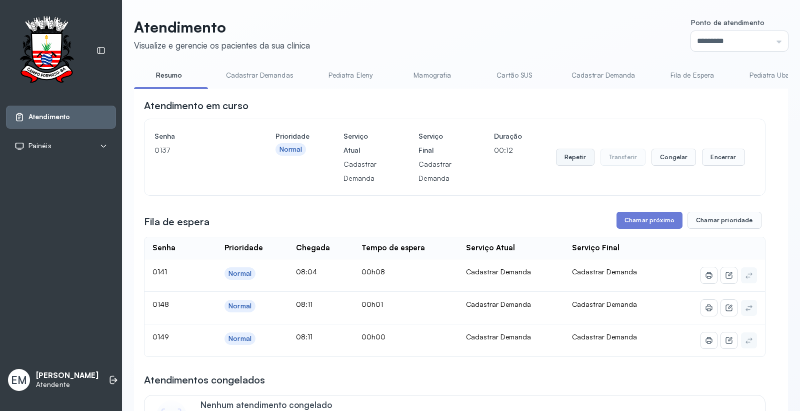
click at [566, 164] on button "Repetir" at bounding box center [575, 157] width 39 height 17
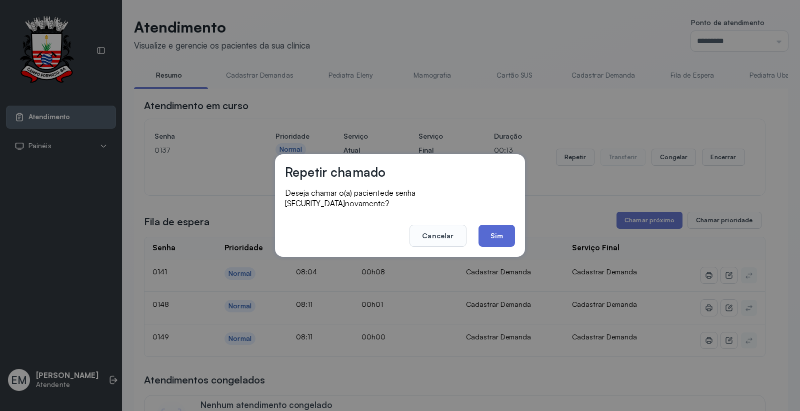
click at [496, 225] on button "Sim" at bounding box center [497, 236] width 37 height 22
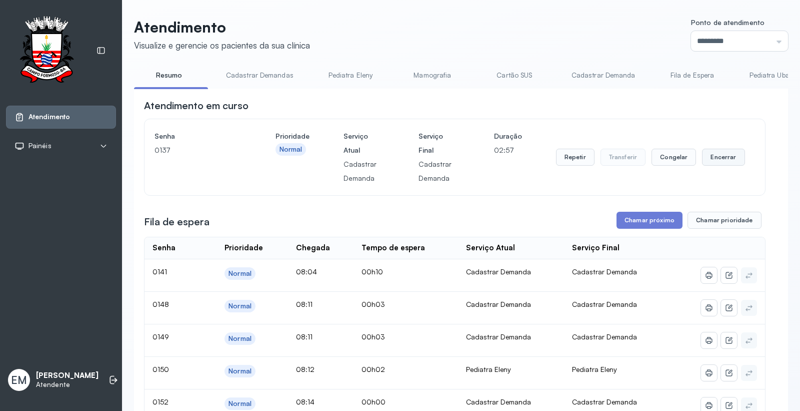
click at [719, 159] on button "Encerrar" at bounding box center [723, 157] width 43 height 17
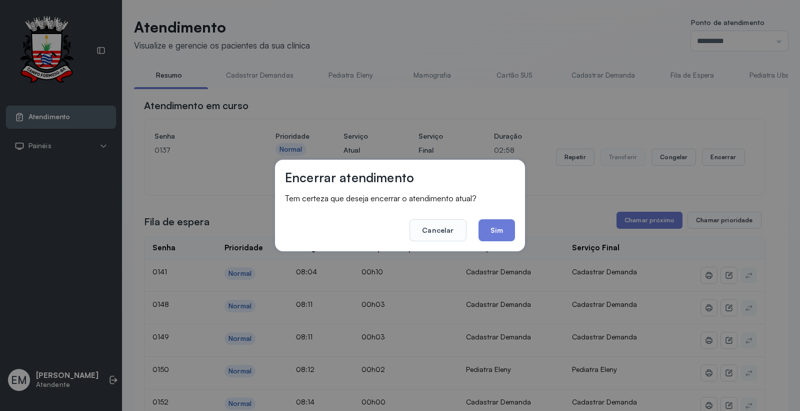
click at [511, 223] on button "Sim" at bounding box center [497, 230] width 37 height 22
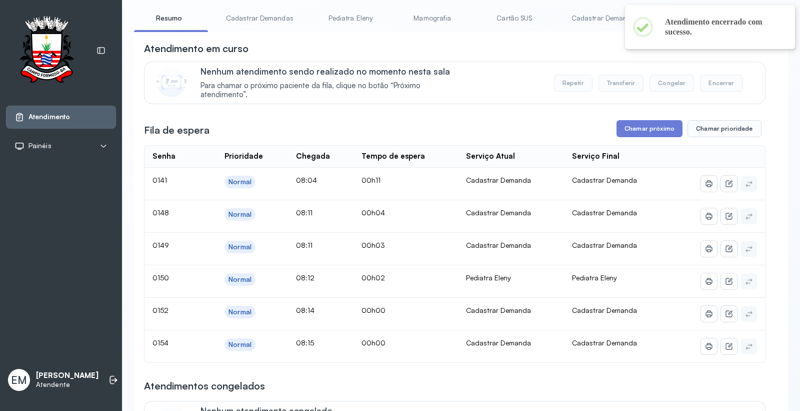
scroll to position [56, 0]
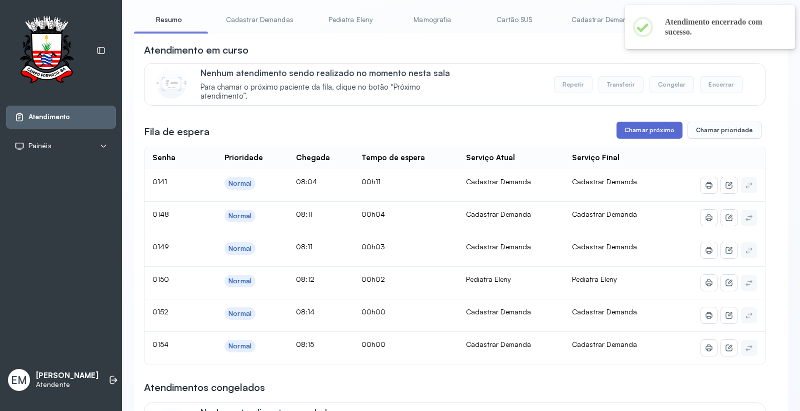
click at [637, 128] on button "Chamar próximo" at bounding box center [650, 130] width 66 height 17
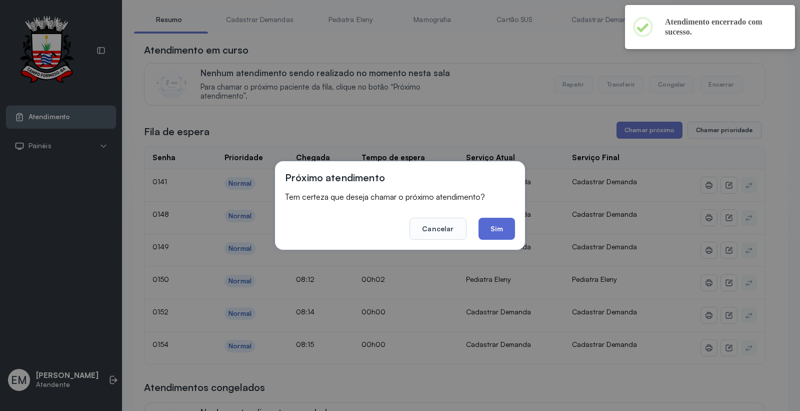
click at [505, 232] on button "Sim" at bounding box center [497, 229] width 37 height 22
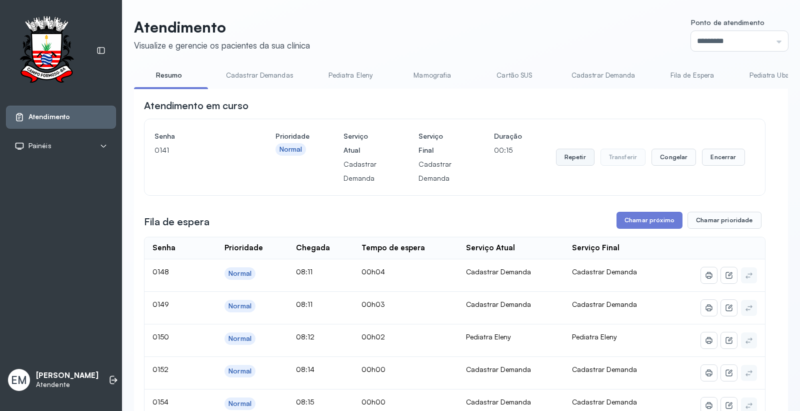
click at [577, 166] on button "Repetir" at bounding box center [575, 157] width 39 height 17
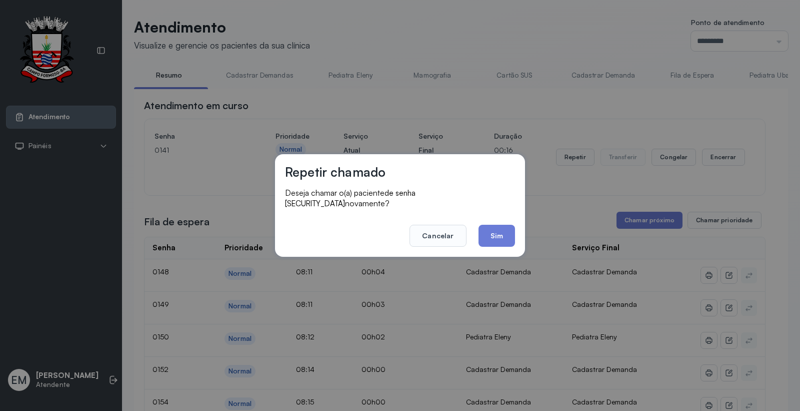
click at [500, 230] on button "Sim" at bounding box center [497, 236] width 37 height 22
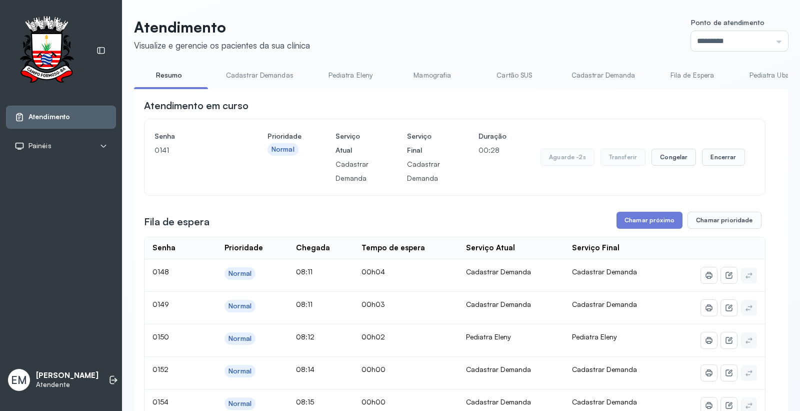
click at [703, 148] on div "Aguarde -2s Transferir Congelar Encerrar" at bounding box center [643, 157] width 205 height 56
drag, startPoint x: 708, startPoint y: 162, endPoint x: 552, endPoint y: 213, distance: 163.7
click at [692, 166] on div "Repetir Transferir Congelar Encerrar" at bounding box center [650, 157] width 189 height 17
click at [711, 151] on button "Encerrar" at bounding box center [723, 157] width 43 height 17
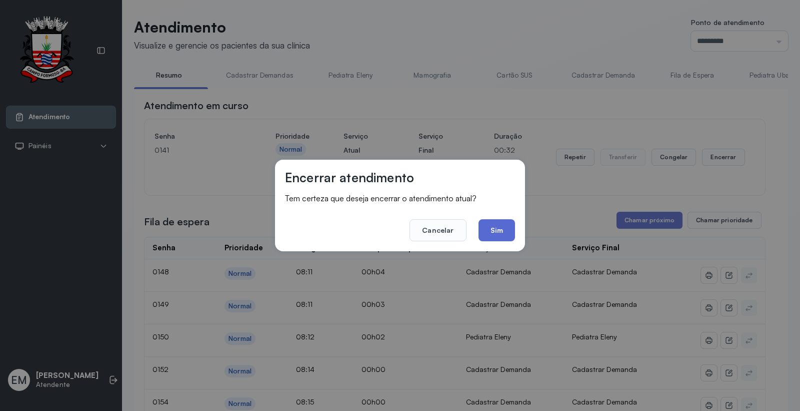
click at [504, 236] on button "Sim" at bounding box center [497, 230] width 37 height 22
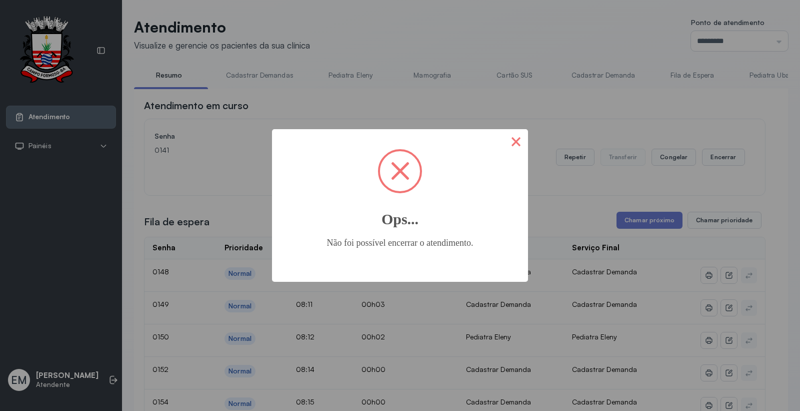
click at [511, 141] on button "×" at bounding box center [516, 141] width 24 height 24
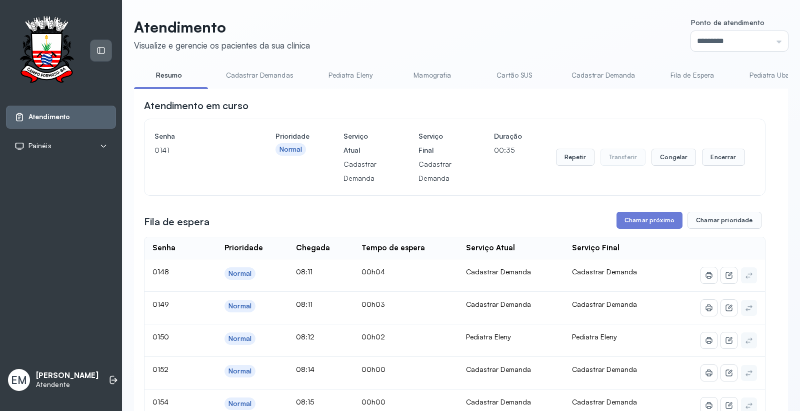
click at [101, 46] on icon at bounding box center [101, 50] width 9 height 9
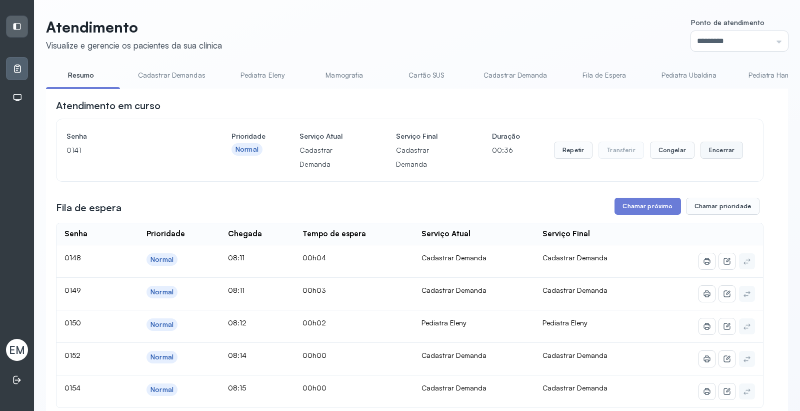
click at [701, 156] on button "Encerrar" at bounding box center [722, 150] width 43 height 17
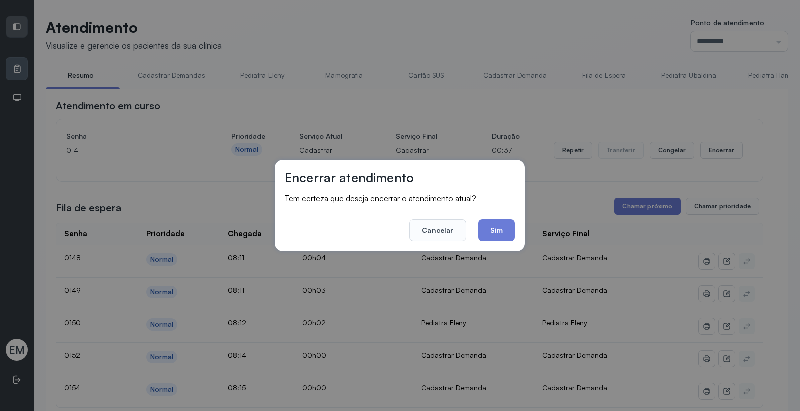
click at [517, 224] on div "Encerrar atendimento Tem certeza que deseja encerrar o atendimento atual? Cance…" at bounding box center [400, 206] width 250 height 92
click at [500, 229] on button "Sim" at bounding box center [497, 230] width 37 height 22
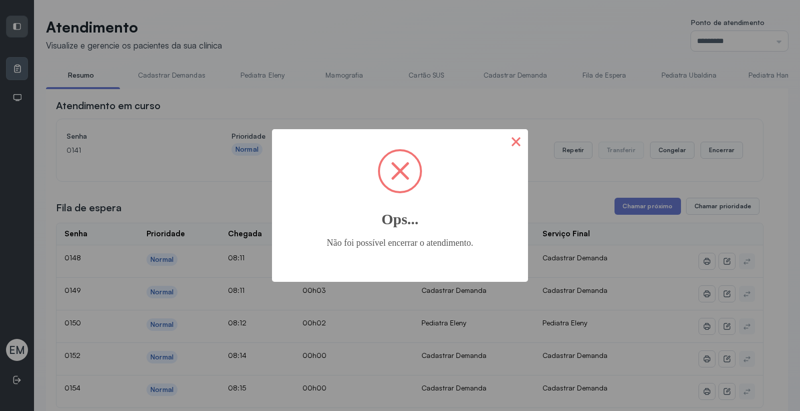
click at [522, 145] on button "×" at bounding box center [516, 141] width 24 height 24
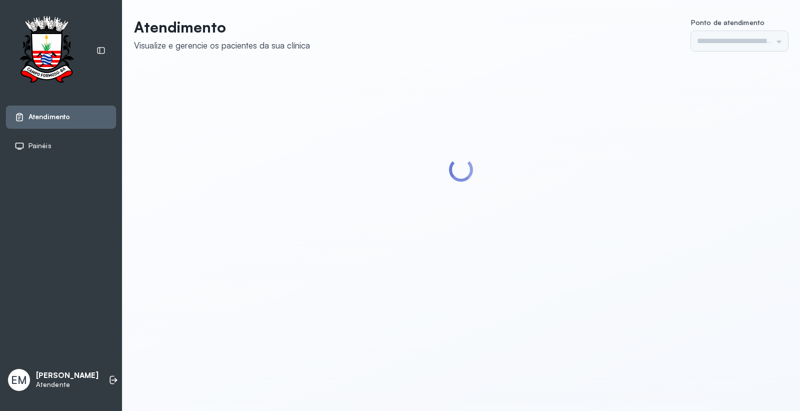
type input "*********"
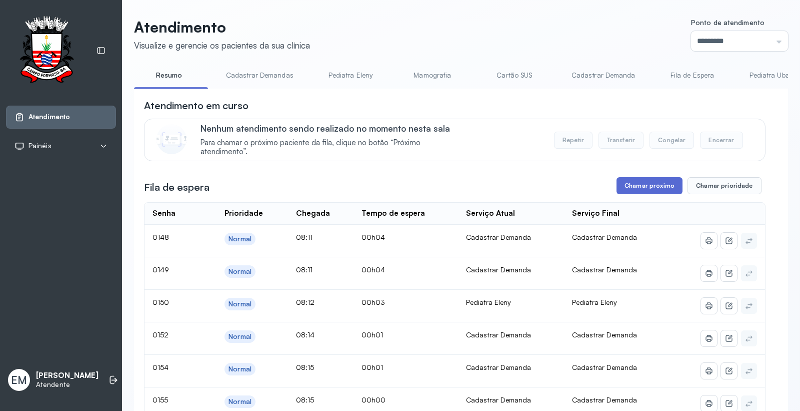
click at [654, 187] on button "Chamar próximo" at bounding box center [650, 185] width 66 height 17
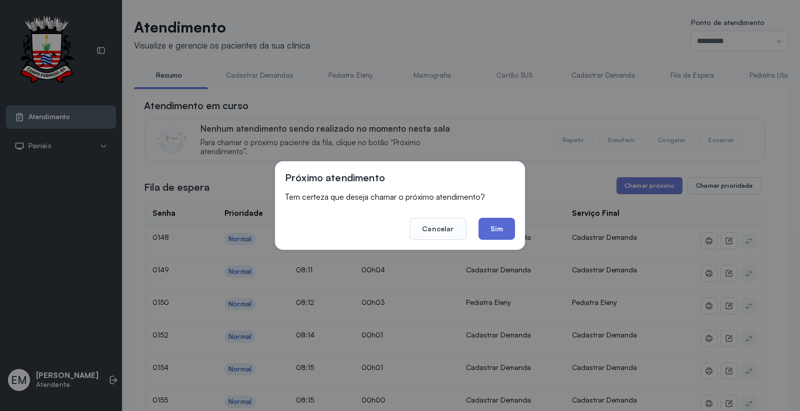
click at [500, 224] on button "Sim" at bounding box center [497, 229] width 37 height 22
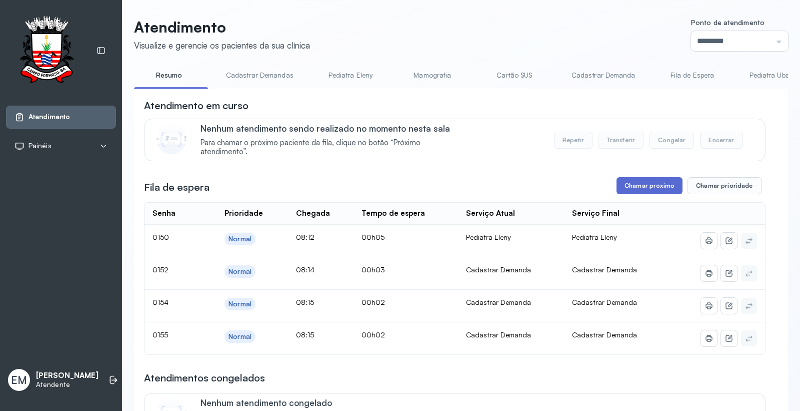
click at [650, 187] on button "Chamar próximo" at bounding box center [650, 185] width 66 height 17
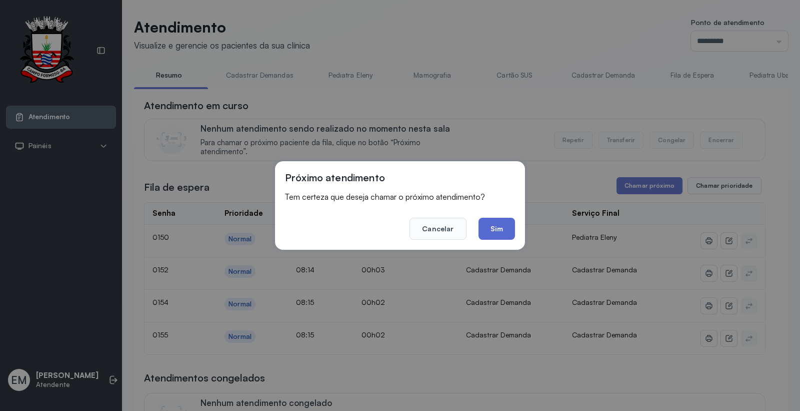
click at [502, 224] on button "Sim" at bounding box center [497, 229] width 37 height 22
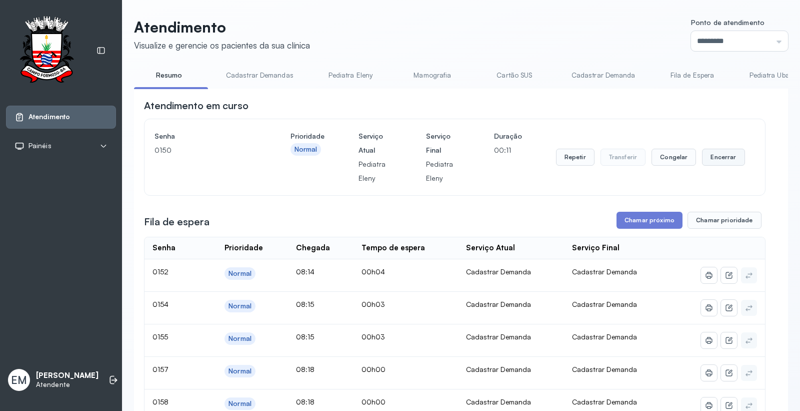
click at [726, 158] on button "Encerrar" at bounding box center [723, 157] width 43 height 17
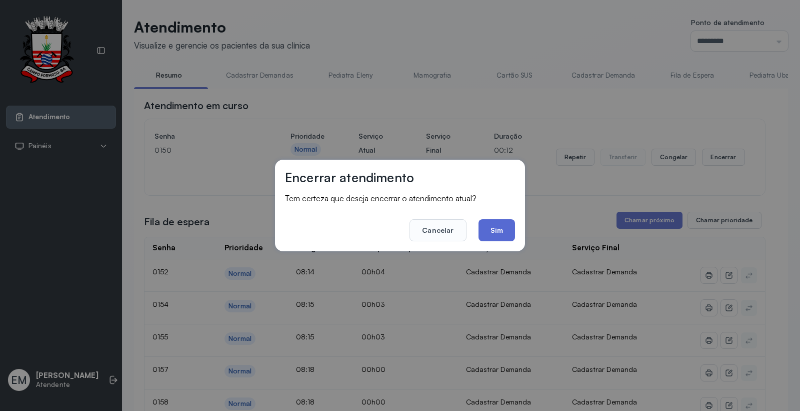
click at [494, 234] on button "Sim" at bounding box center [497, 230] width 37 height 22
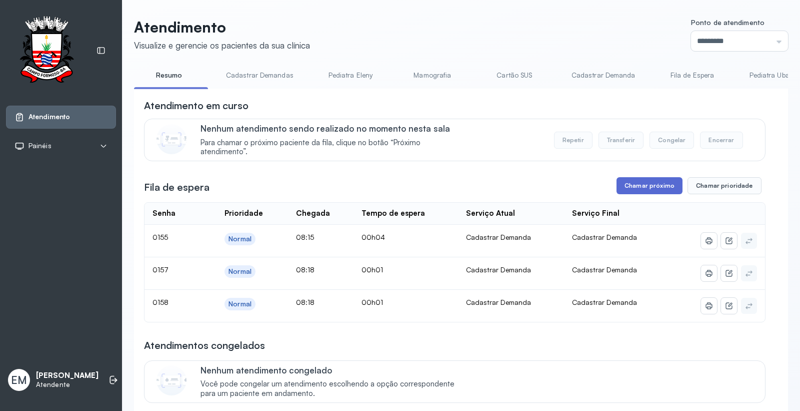
click at [647, 183] on button "Chamar próximo" at bounding box center [650, 185] width 66 height 17
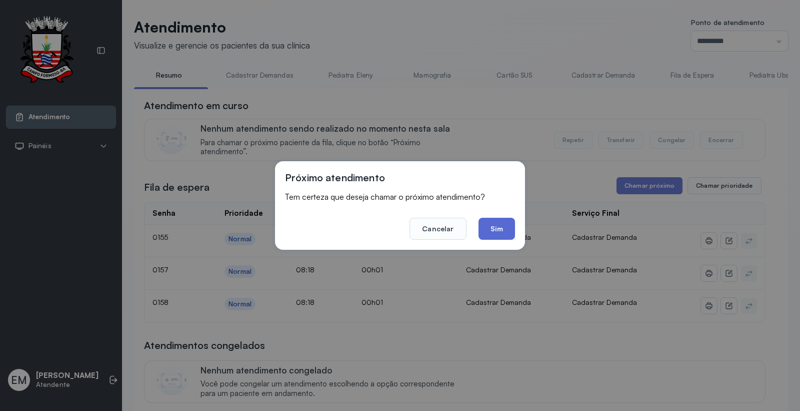
click at [489, 222] on button "Sim" at bounding box center [497, 229] width 37 height 22
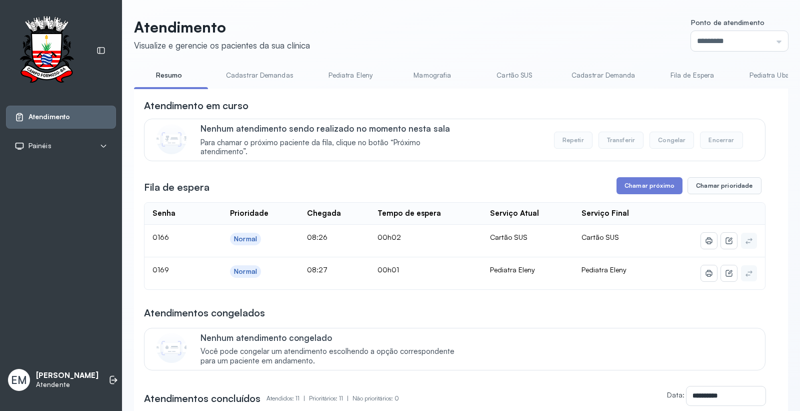
click at [521, 81] on link "Cartão SUS" at bounding box center [515, 75] width 70 height 17
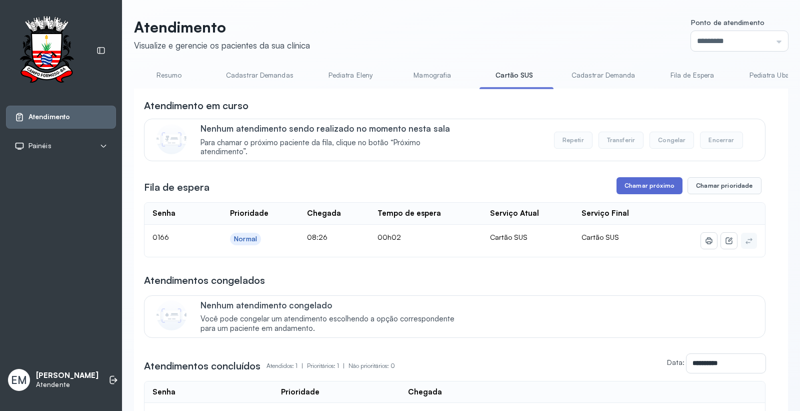
click at [661, 187] on button "Chamar próximo" at bounding box center [650, 185] width 66 height 17
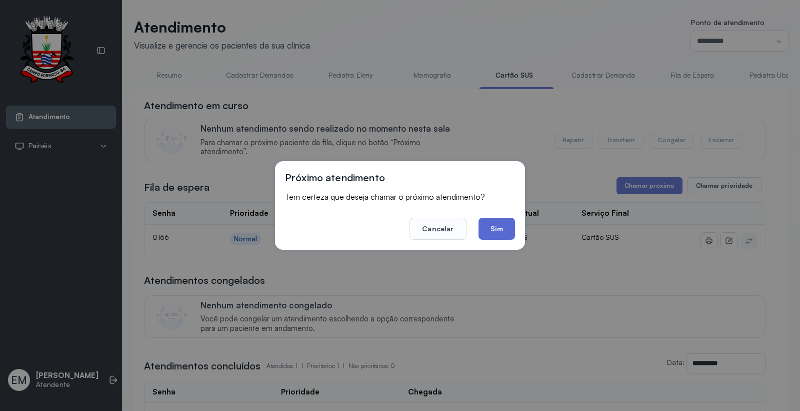
click at [508, 232] on button "Sim" at bounding box center [497, 229] width 37 height 22
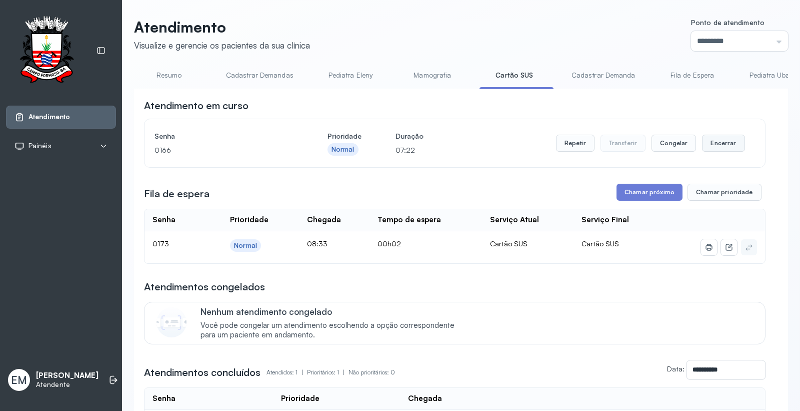
click at [706, 149] on button "Encerrar" at bounding box center [723, 143] width 43 height 17
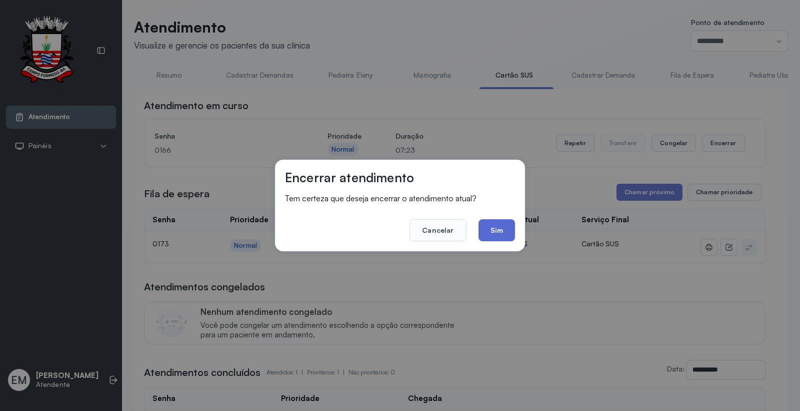
click at [487, 222] on button "Sim" at bounding box center [497, 230] width 37 height 22
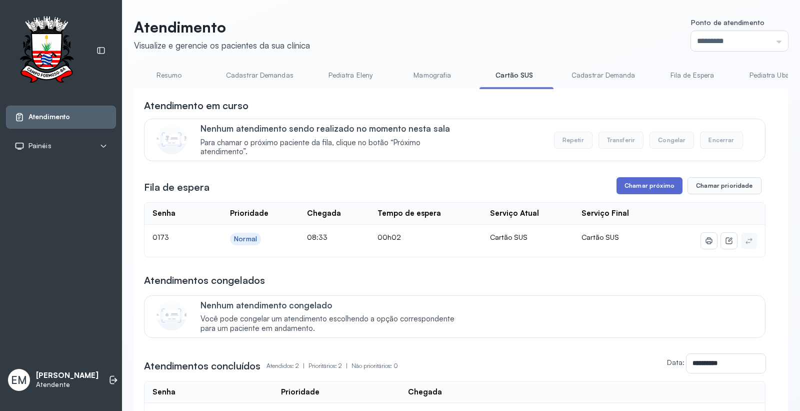
click at [663, 184] on button "Chamar próximo" at bounding box center [650, 185] width 66 height 17
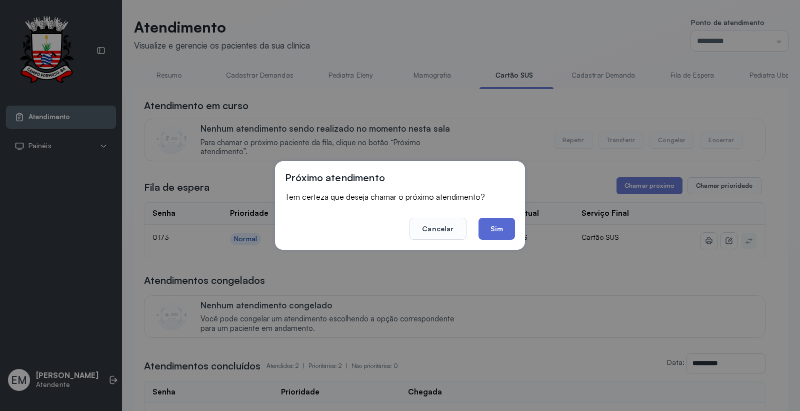
click at [505, 231] on button "Sim" at bounding box center [497, 229] width 37 height 22
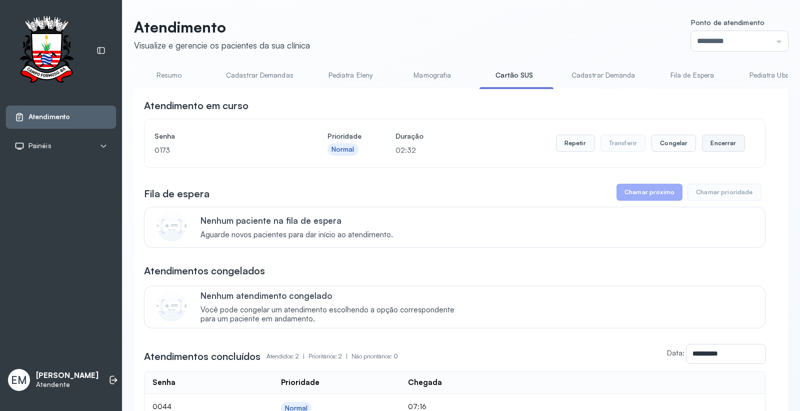
click at [718, 150] on button "Encerrar" at bounding box center [723, 143] width 43 height 17
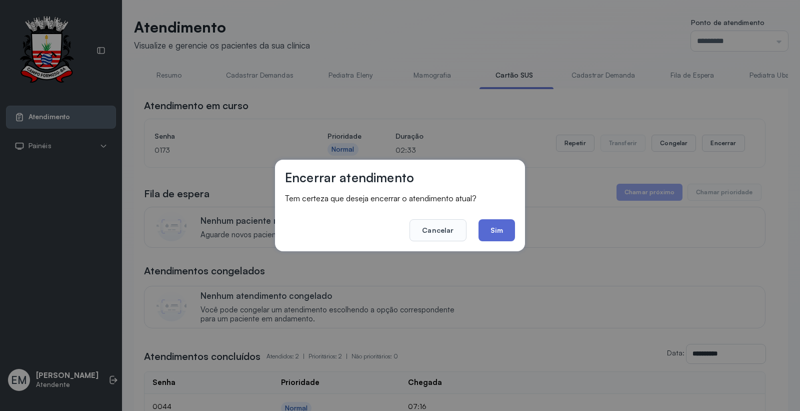
click at [496, 236] on button "Sim" at bounding box center [497, 230] width 37 height 22
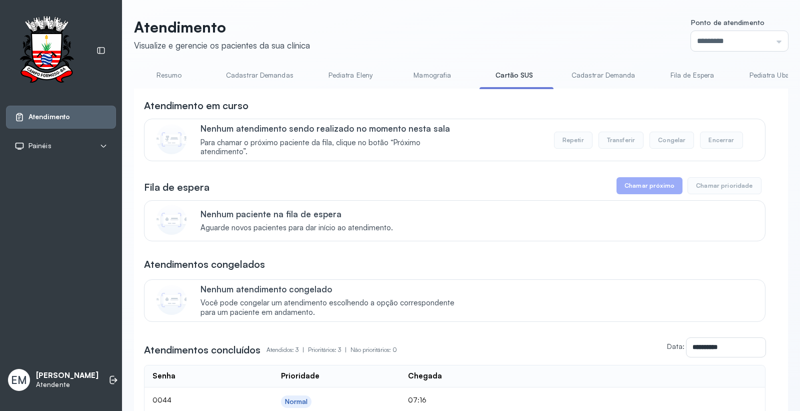
drag, startPoint x: 181, startPoint y: 76, endPoint x: 176, endPoint y: 96, distance: 20.6
click at [179, 76] on link "Resumo" at bounding box center [169, 75] width 70 height 17
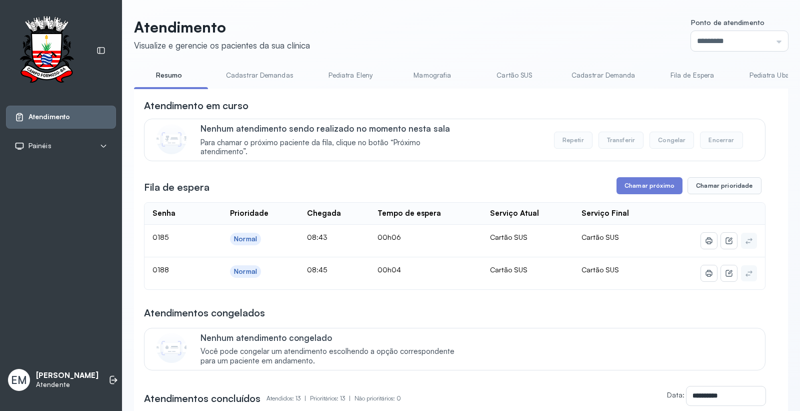
click at [134, 67] on link "Resumo" at bounding box center [169, 75] width 70 height 17
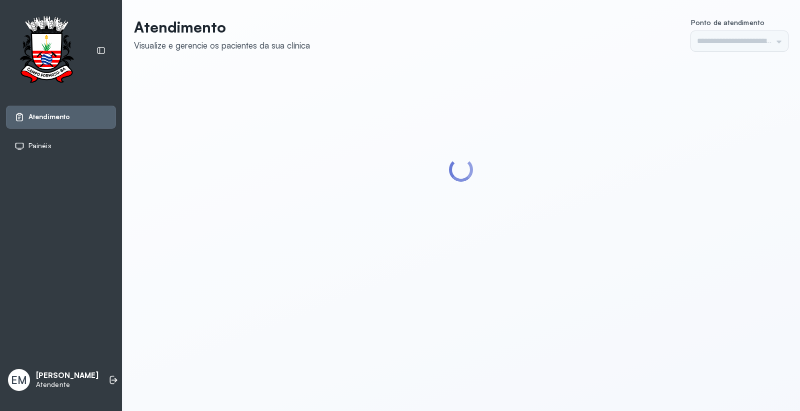
type input "*********"
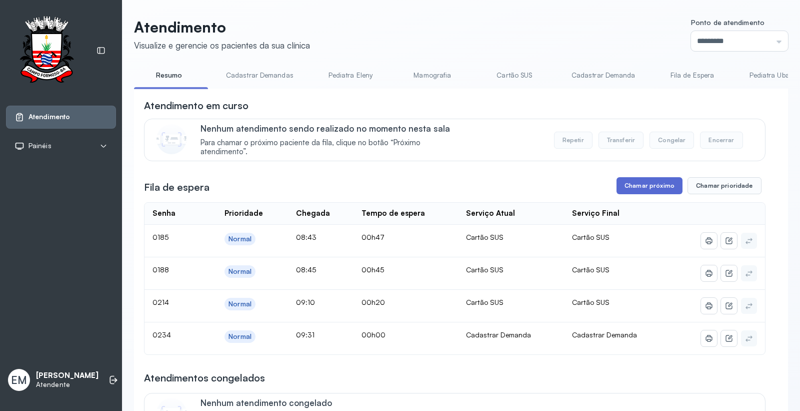
click at [659, 187] on button "Chamar próximo" at bounding box center [650, 185] width 66 height 17
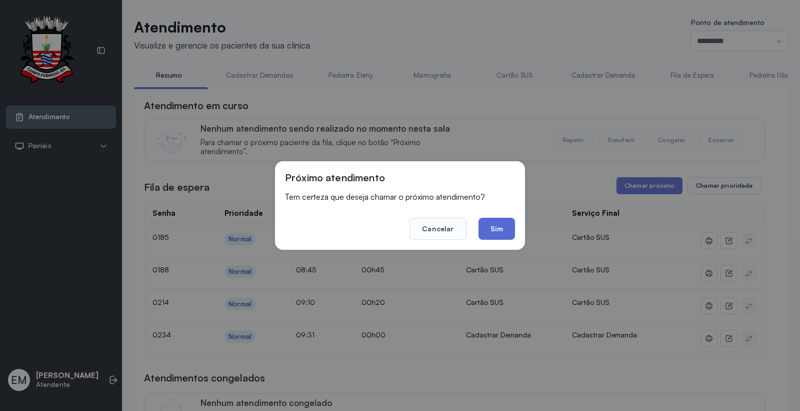
click at [492, 221] on button "Sim" at bounding box center [497, 229] width 37 height 22
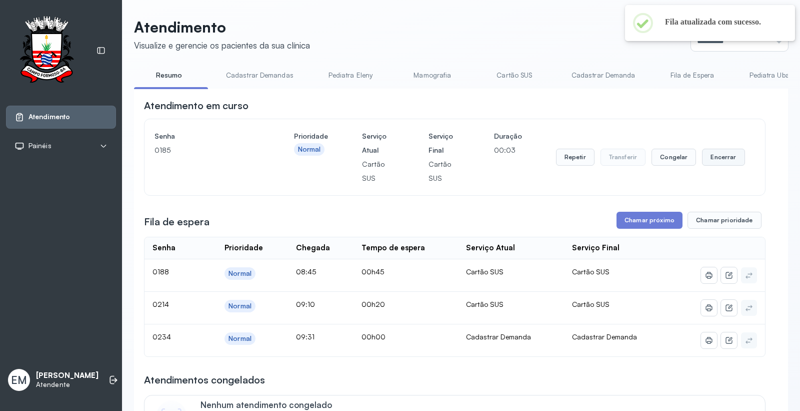
click at [721, 161] on button "Encerrar" at bounding box center [723, 157] width 43 height 17
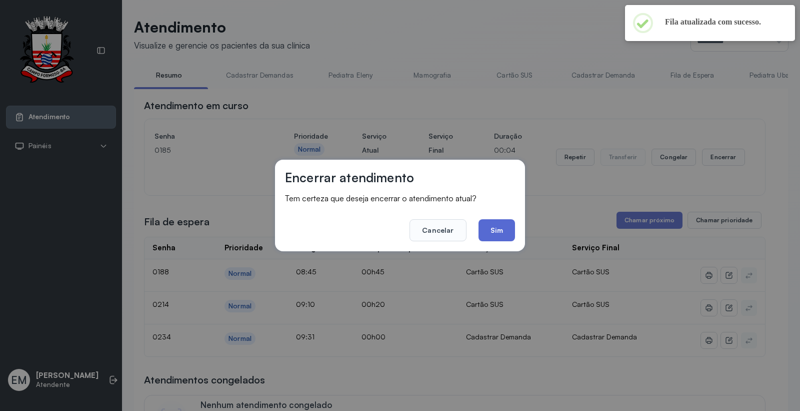
click at [498, 231] on button "Sim" at bounding box center [497, 230] width 37 height 22
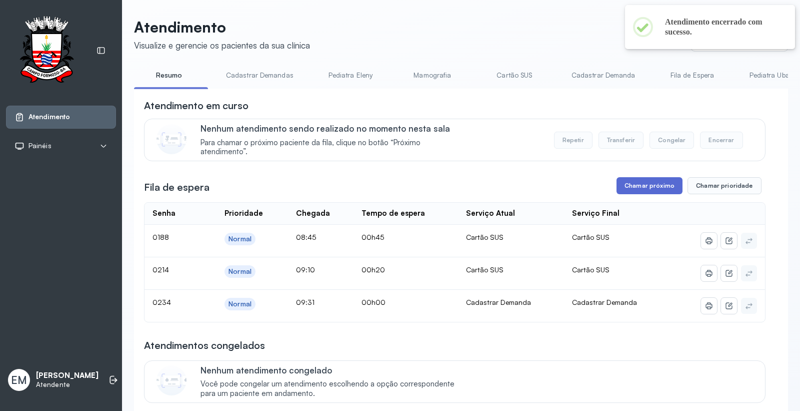
click at [641, 188] on button "Chamar próximo" at bounding box center [650, 185] width 66 height 17
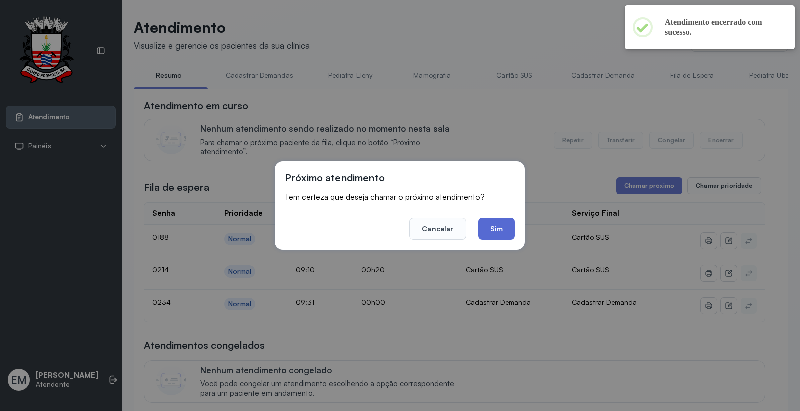
click at [499, 224] on button "Sim" at bounding box center [497, 229] width 37 height 22
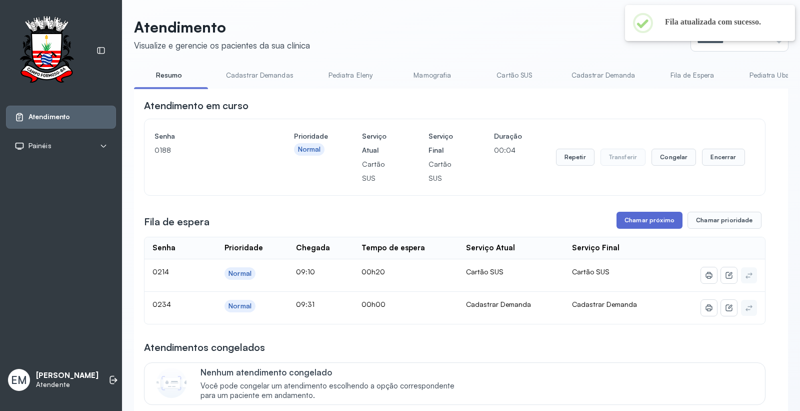
click at [653, 223] on button "Chamar próximo" at bounding box center [650, 220] width 66 height 17
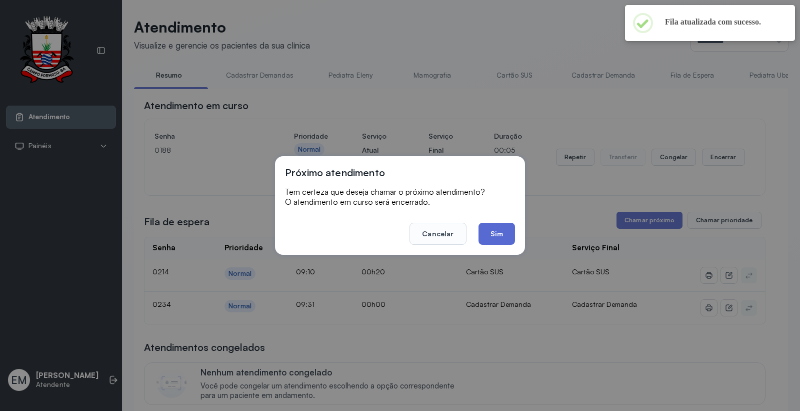
click at [513, 229] on button "Sim" at bounding box center [497, 234] width 37 height 22
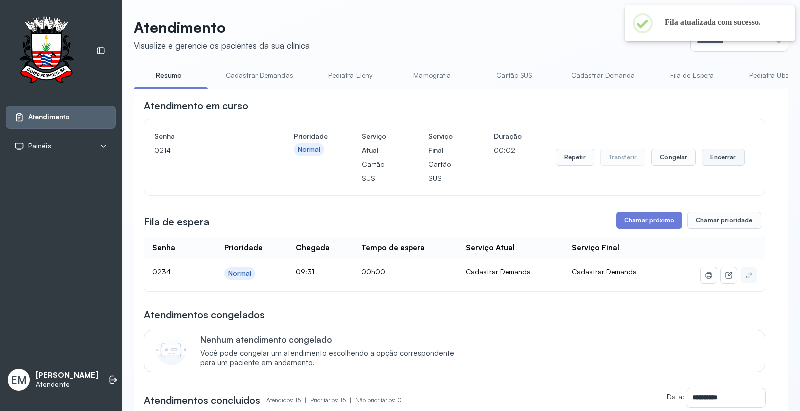
click at [702, 153] on button "Encerrar" at bounding box center [723, 157] width 43 height 17
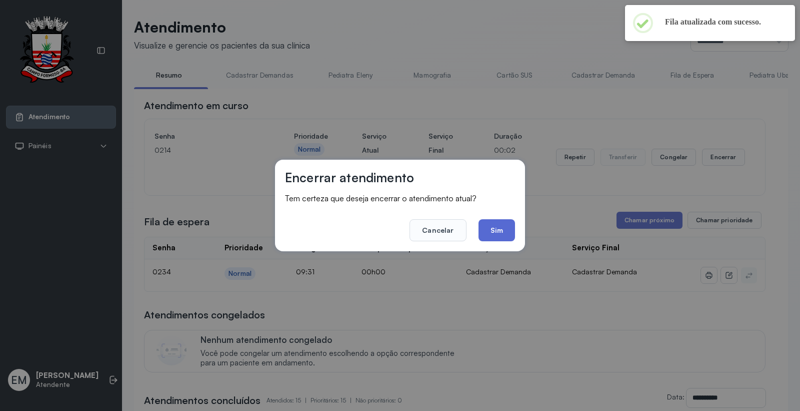
click at [493, 225] on button "Sim" at bounding box center [497, 230] width 37 height 22
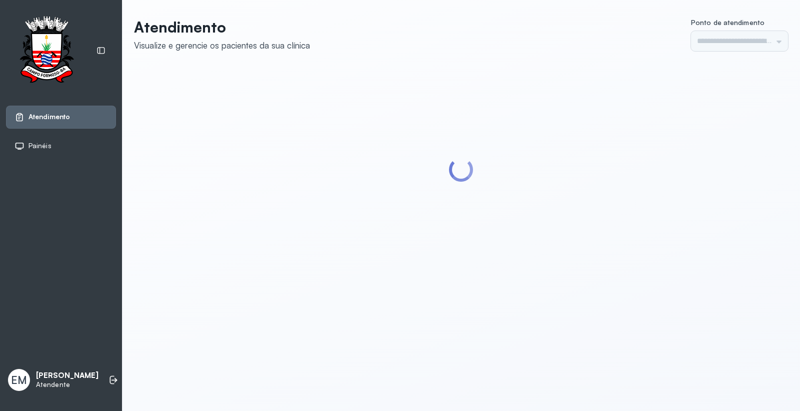
type input "*********"
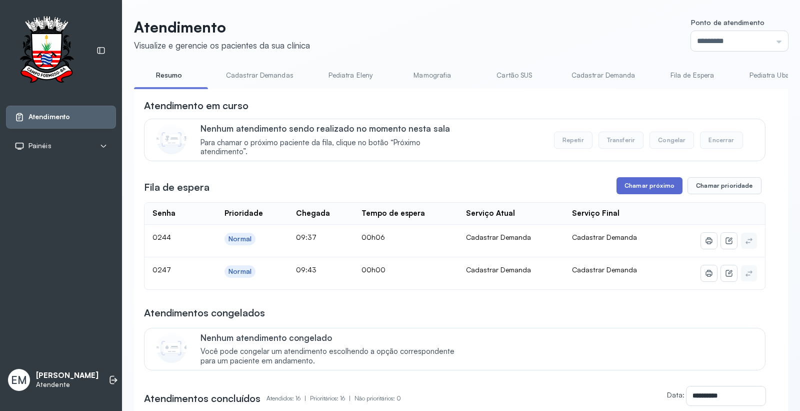
click at [642, 188] on button "Chamar próximo" at bounding box center [650, 185] width 66 height 17
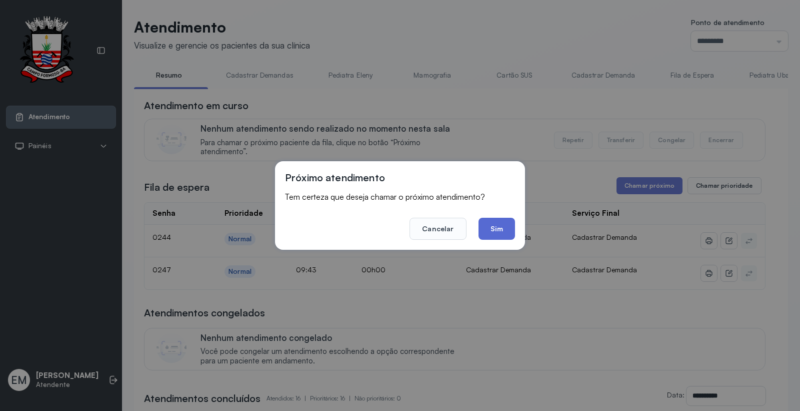
click at [500, 232] on button "Sim" at bounding box center [497, 229] width 37 height 22
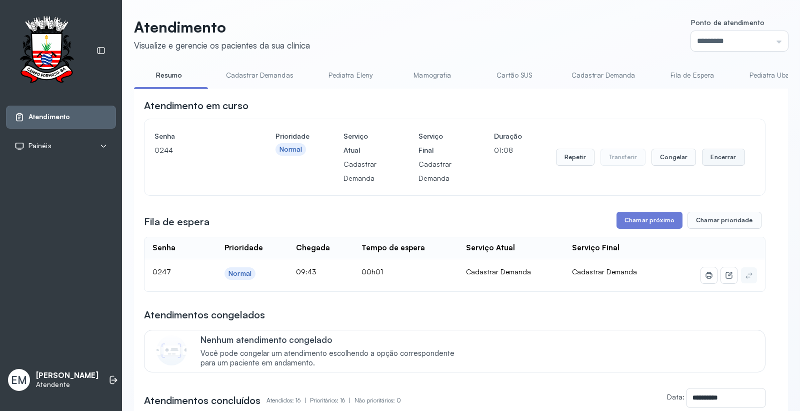
click at [707, 153] on button "Encerrar" at bounding box center [723, 157] width 43 height 17
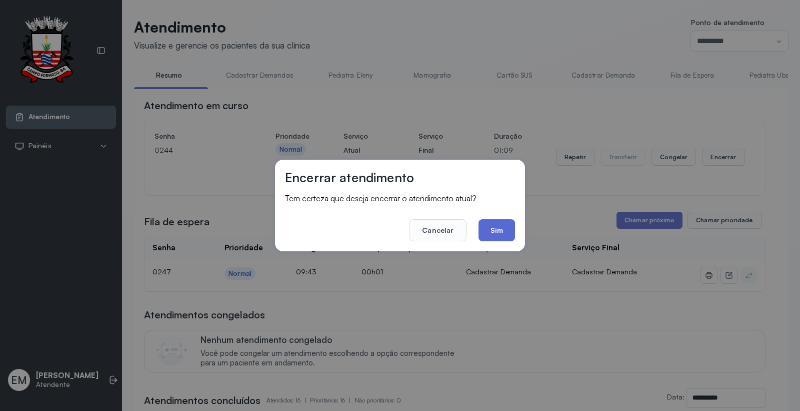
click at [511, 231] on button "Sim" at bounding box center [497, 230] width 37 height 22
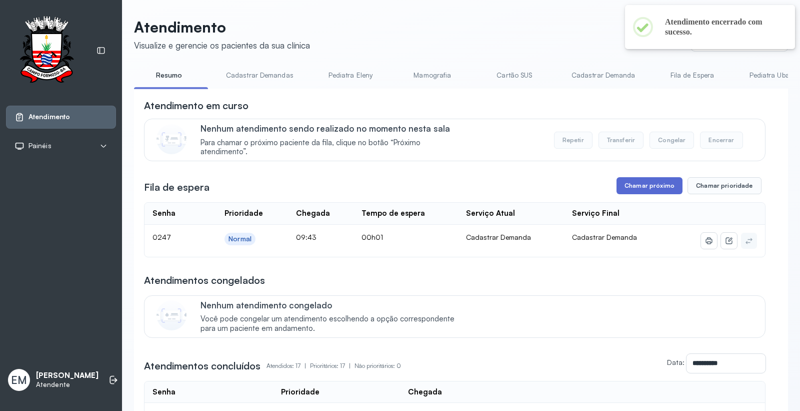
click at [639, 184] on button "Chamar próximo" at bounding box center [650, 185] width 66 height 17
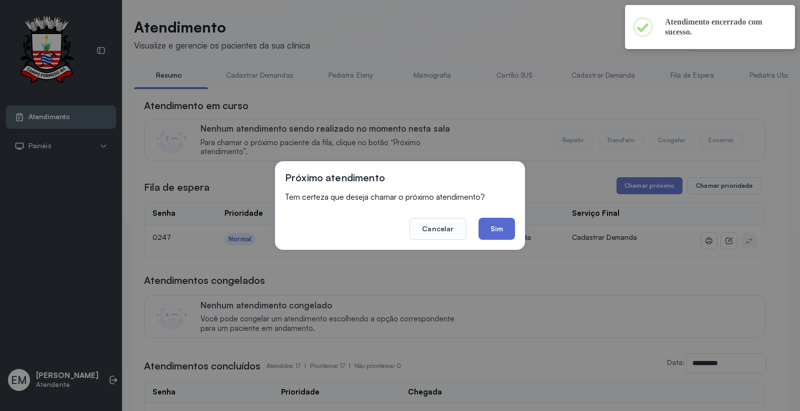
click at [504, 228] on button "Sim" at bounding box center [497, 229] width 37 height 22
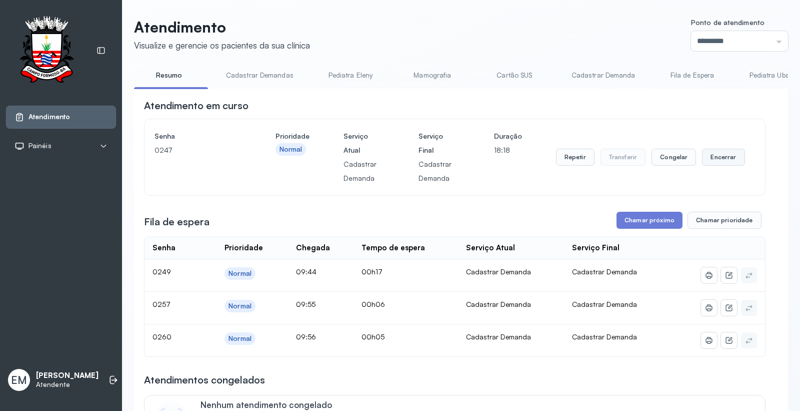
click at [708, 158] on button "Encerrar" at bounding box center [723, 157] width 43 height 17
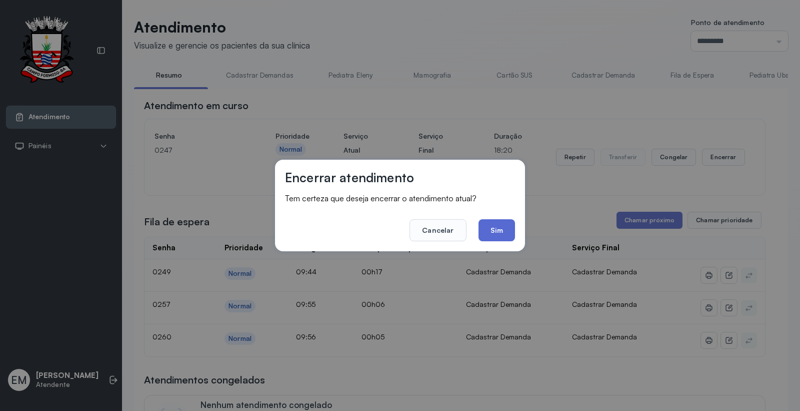
click at [499, 229] on button "Sim" at bounding box center [497, 230] width 37 height 22
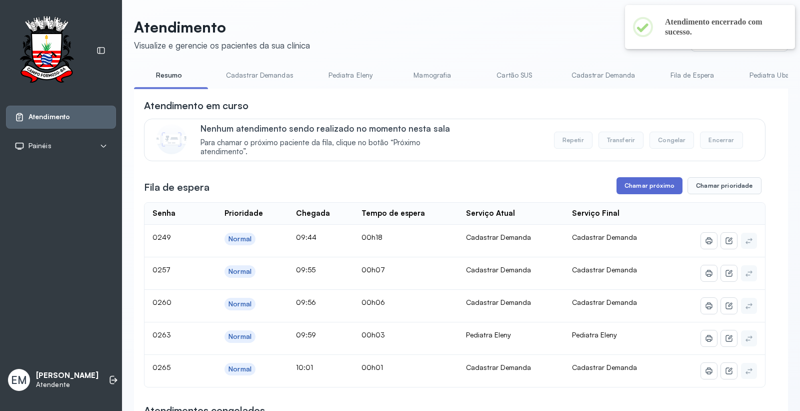
click at [639, 182] on button "Chamar próximo" at bounding box center [650, 185] width 66 height 17
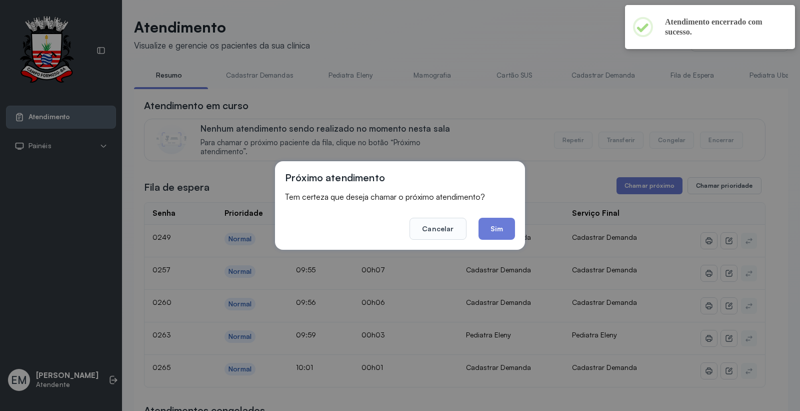
click at [482, 213] on footer "Cancelar Sim" at bounding box center [400, 222] width 230 height 36
click at [489, 231] on button "Sim" at bounding box center [497, 229] width 37 height 22
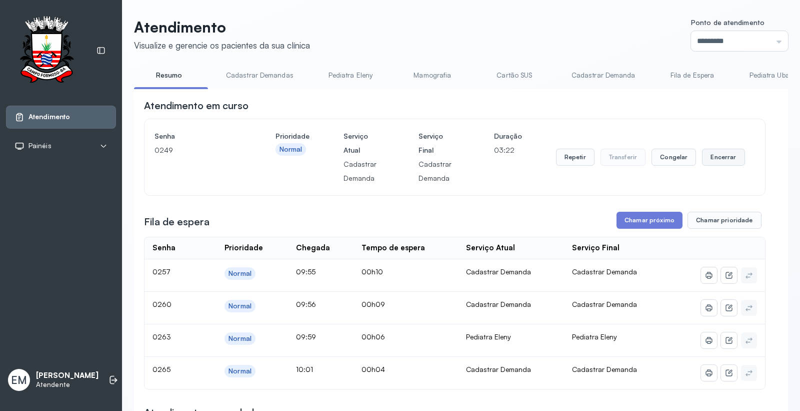
click at [720, 163] on button "Encerrar" at bounding box center [723, 157] width 43 height 17
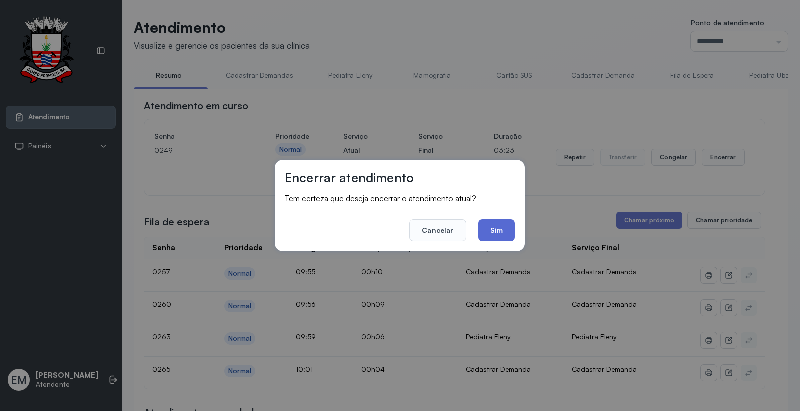
click at [496, 232] on button "Sim" at bounding box center [497, 230] width 37 height 22
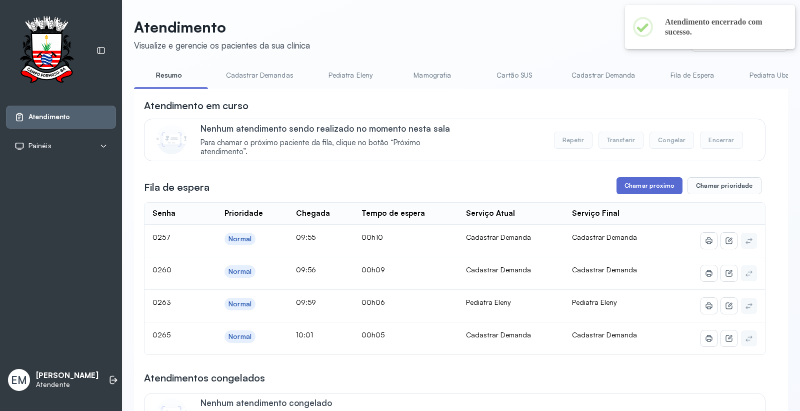
click at [639, 188] on button "Chamar próximo" at bounding box center [650, 185] width 66 height 17
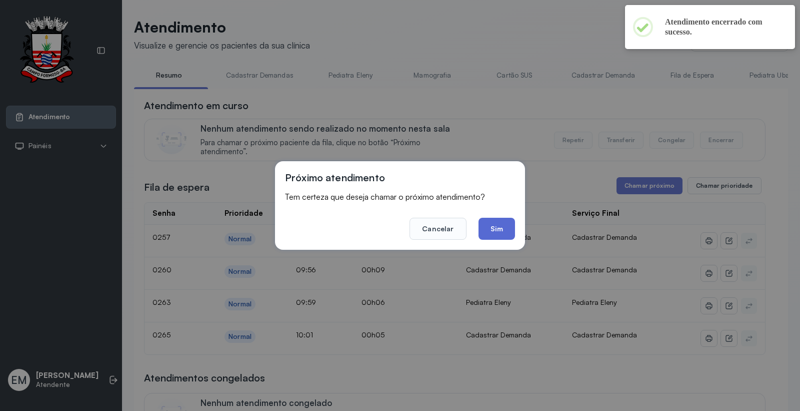
click at [496, 219] on button "Sim" at bounding box center [497, 229] width 37 height 22
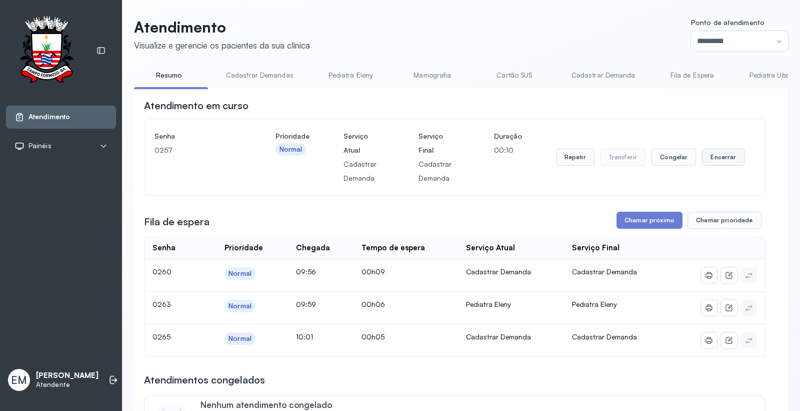
click at [716, 162] on button "Encerrar" at bounding box center [723, 157] width 43 height 17
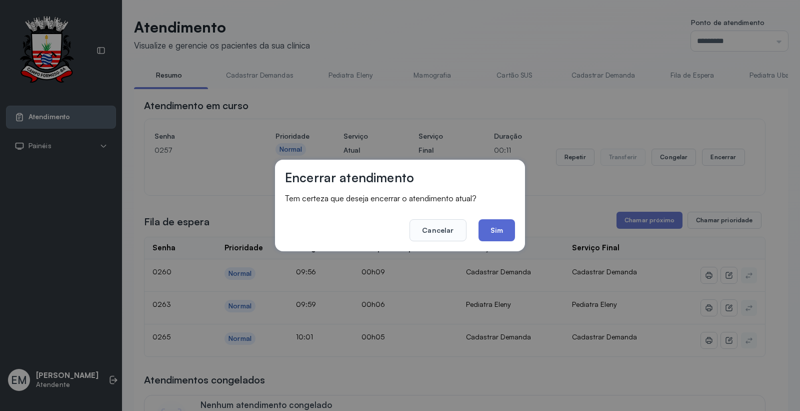
click at [504, 232] on button "Sim" at bounding box center [497, 230] width 37 height 22
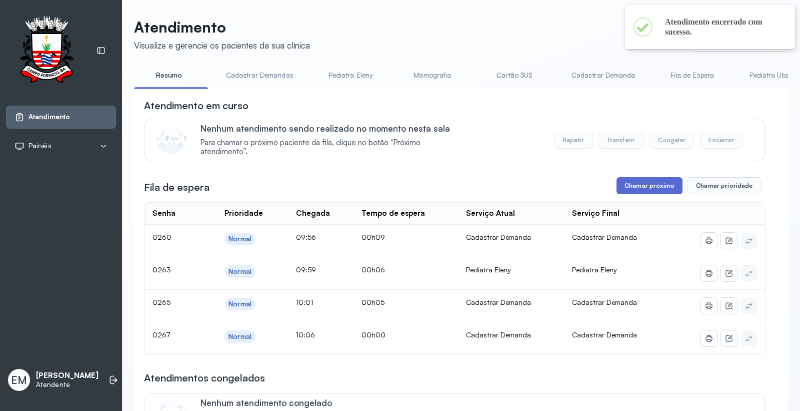
click at [633, 185] on button "Chamar próximo" at bounding box center [650, 185] width 66 height 17
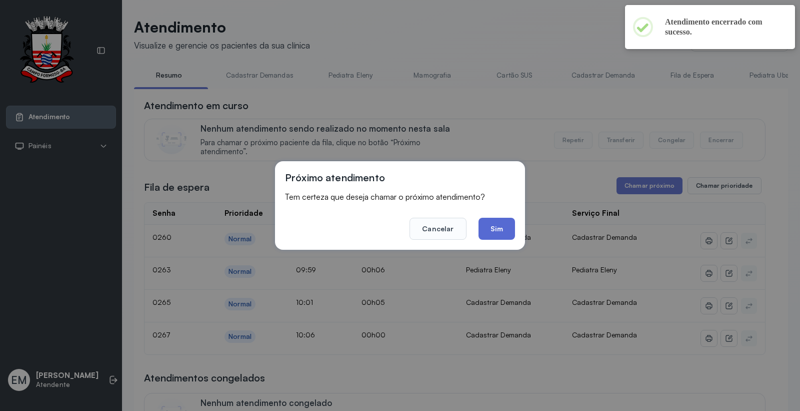
click at [497, 224] on button "Sim" at bounding box center [497, 229] width 37 height 22
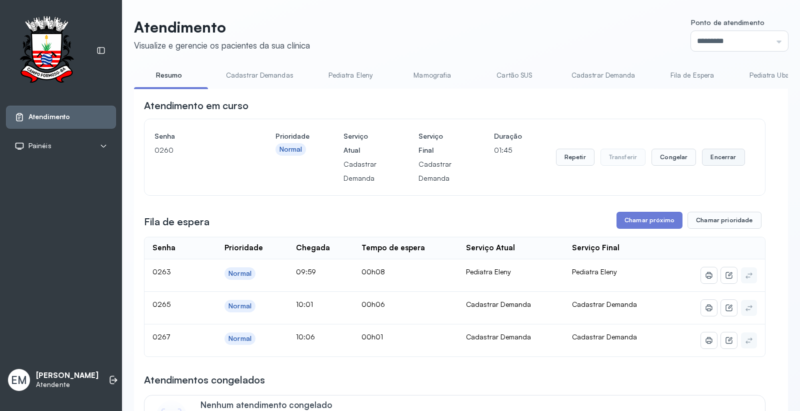
click at [709, 151] on button "Encerrar" at bounding box center [723, 157] width 43 height 17
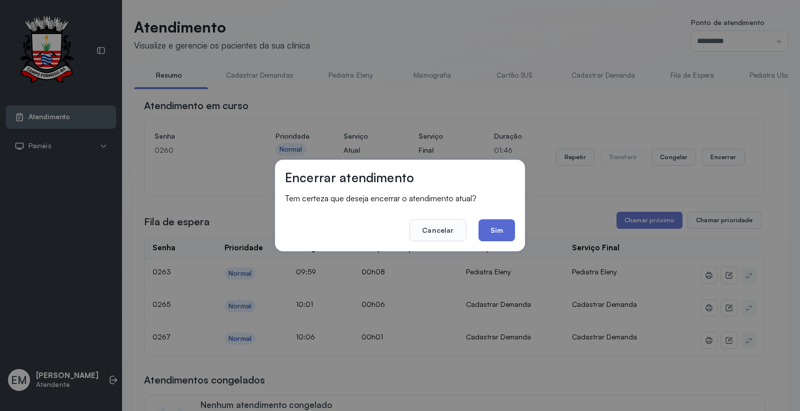
click at [504, 229] on button "Sim" at bounding box center [497, 230] width 37 height 22
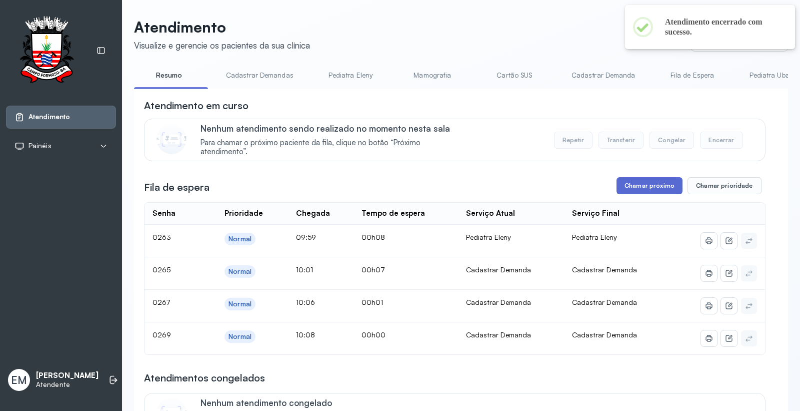
click at [648, 184] on button "Chamar próximo" at bounding box center [650, 185] width 66 height 17
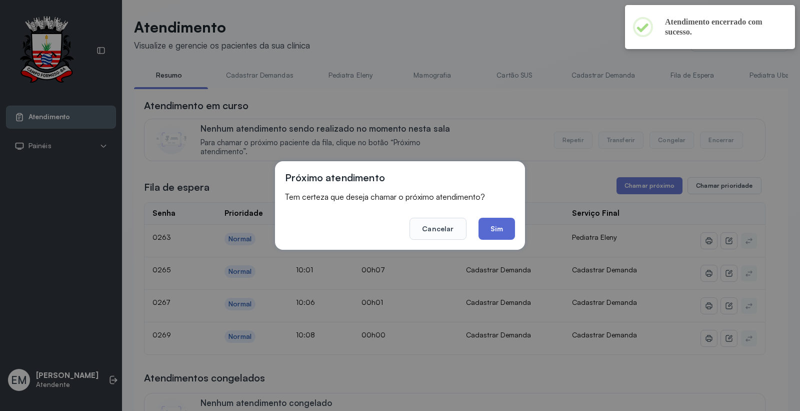
click at [489, 224] on button "Sim" at bounding box center [497, 229] width 37 height 22
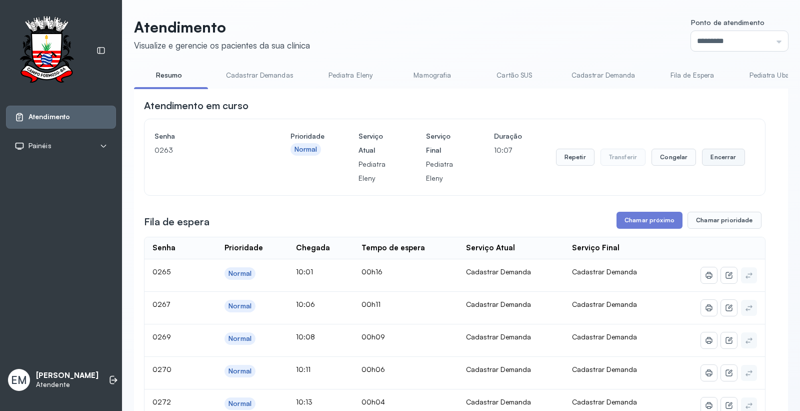
click at [712, 157] on button "Encerrar" at bounding box center [723, 157] width 43 height 17
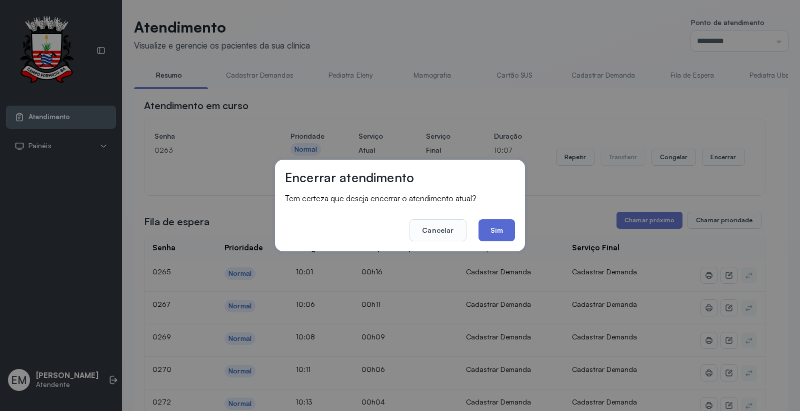
click at [501, 229] on button "Sim" at bounding box center [497, 230] width 37 height 22
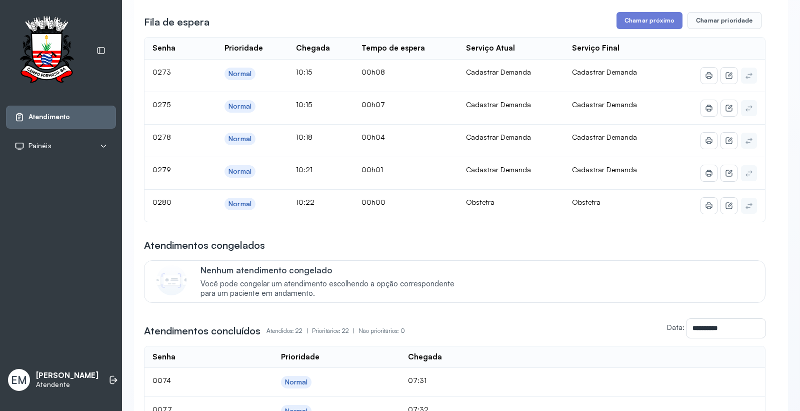
scroll to position [167, 0]
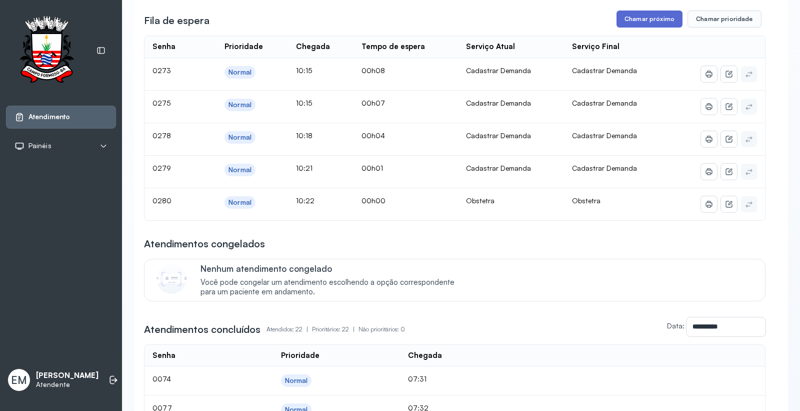
click at [644, 12] on button "Chamar próximo" at bounding box center [650, 19] width 66 height 17
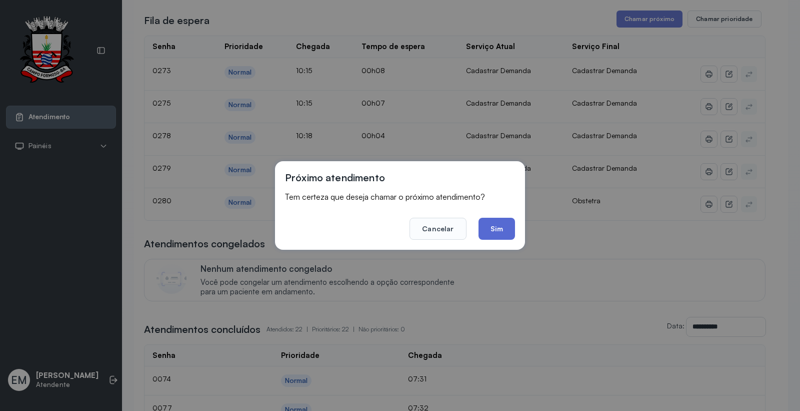
click at [499, 234] on button "Sim" at bounding box center [497, 229] width 37 height 22
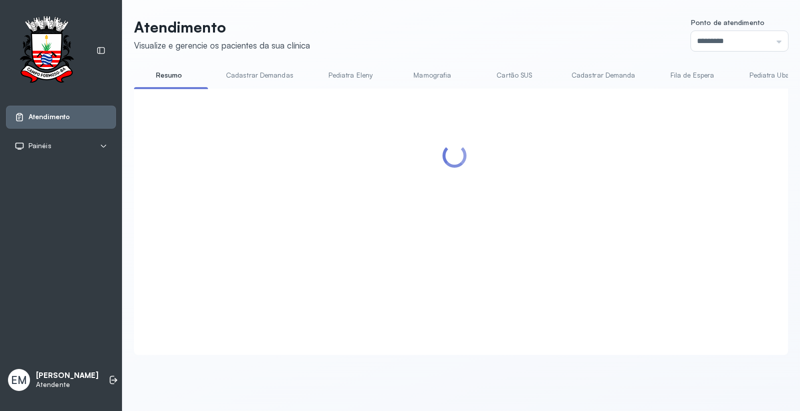
scroll to position [0, 0]
